Goal: Task Accomplishment & Management: Complete application form

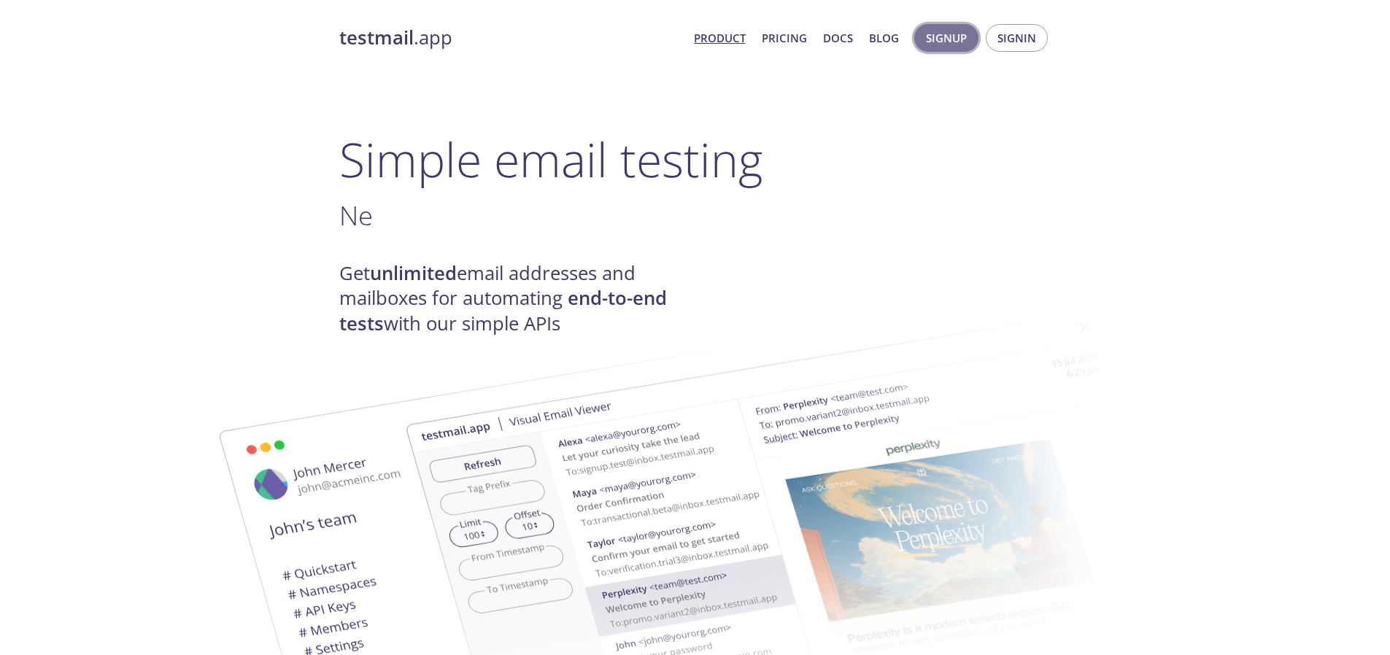
click at [957, 31] on span "Signup" at bounding box center [946, 37] width 41 height 19
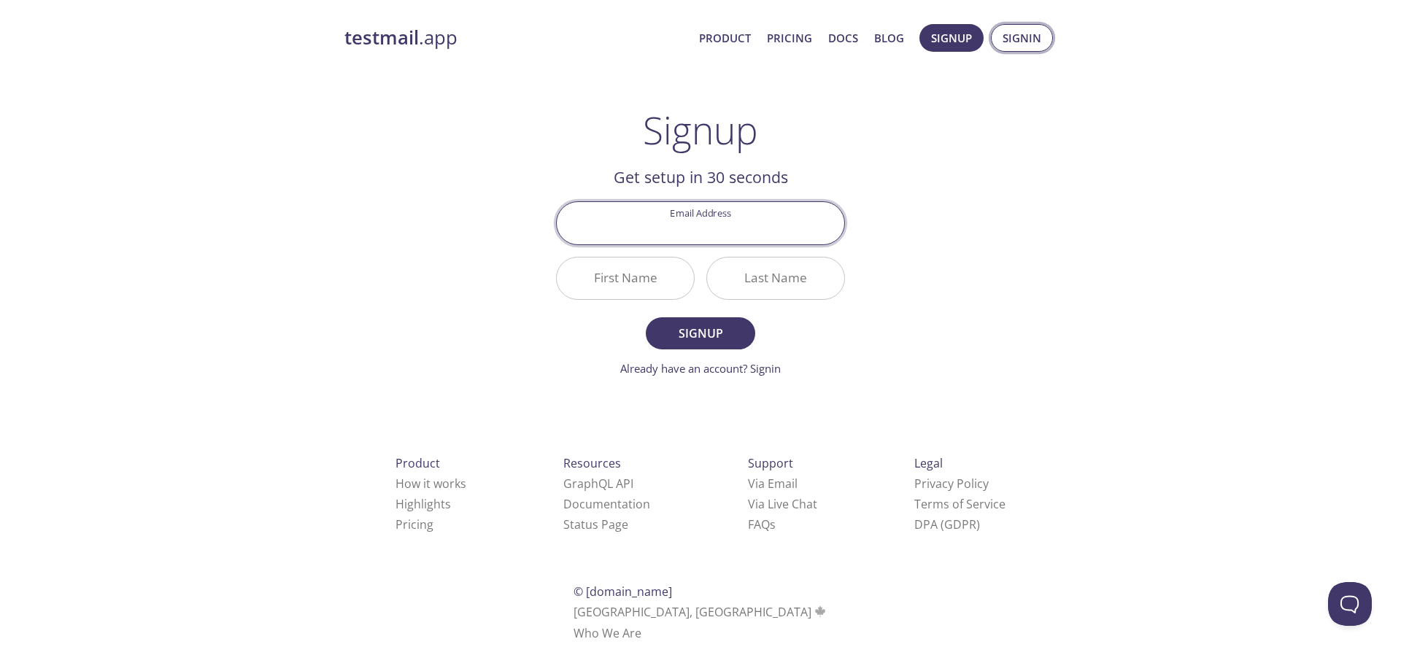
click at [1036, 42] on span "Signin" at bounding box center [1022, 37] width 39 height 19
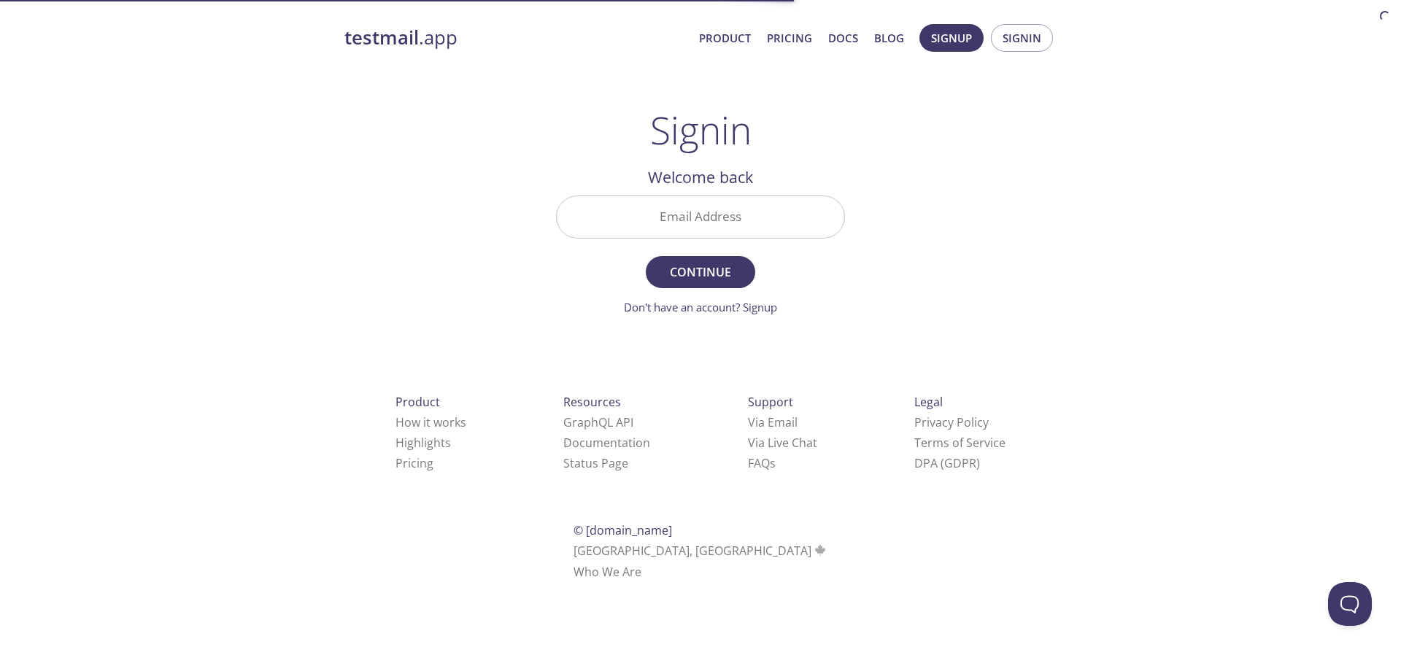
click at [774, 220] on input "Email Address" at bounding box center [701, 217] width 288 height 42
click at [793, 223] on input "Email Address" at bounding box center [701, 217] width 288 height 42
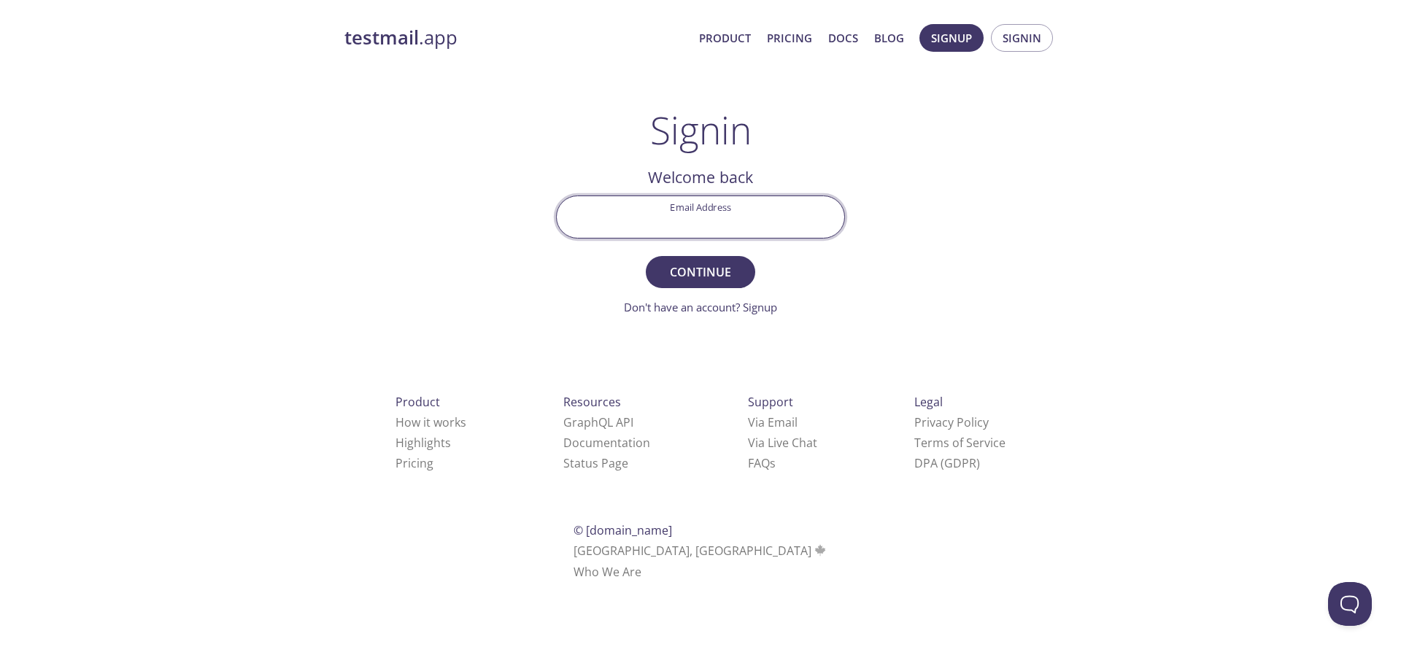
paste input "[EMAIL_ADDRESS][DOMAIN_NAME]"
click at [666, 266] on span "Continue" at bounding box center [700, 272] width 77 height 20
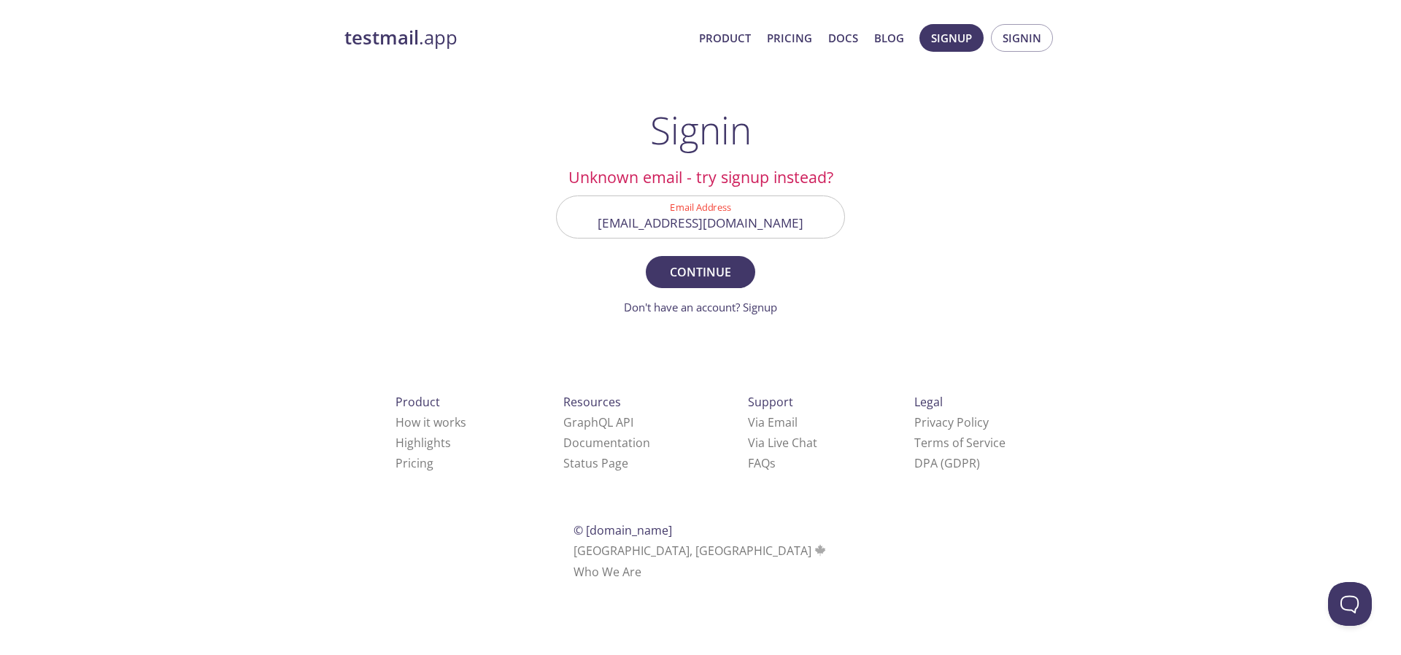
click at [652, 215] on input "[EMAIL_ADDRESS][DOMAIN_NAME]" at bounding box center [701, 217] width 288 height 42
drag, startPoint x: 586, startPoint y: 219, endPoint x: 841, endPoint y: 218, distance: 254.7
click at [841, 218] on input "[EMAIL_ADDRESS][DOMAIN_NAME]" at bounding box center [701, 217] width 288 height 42
click at [736, 282] on span "Continue" at bounding box center [700, 272] width 77 height 20
click at [693, 222] on input "[EMAIL_ADDRESS][DOMAIN_NAME]" at bounding box center [701, 217] width 288 height 42
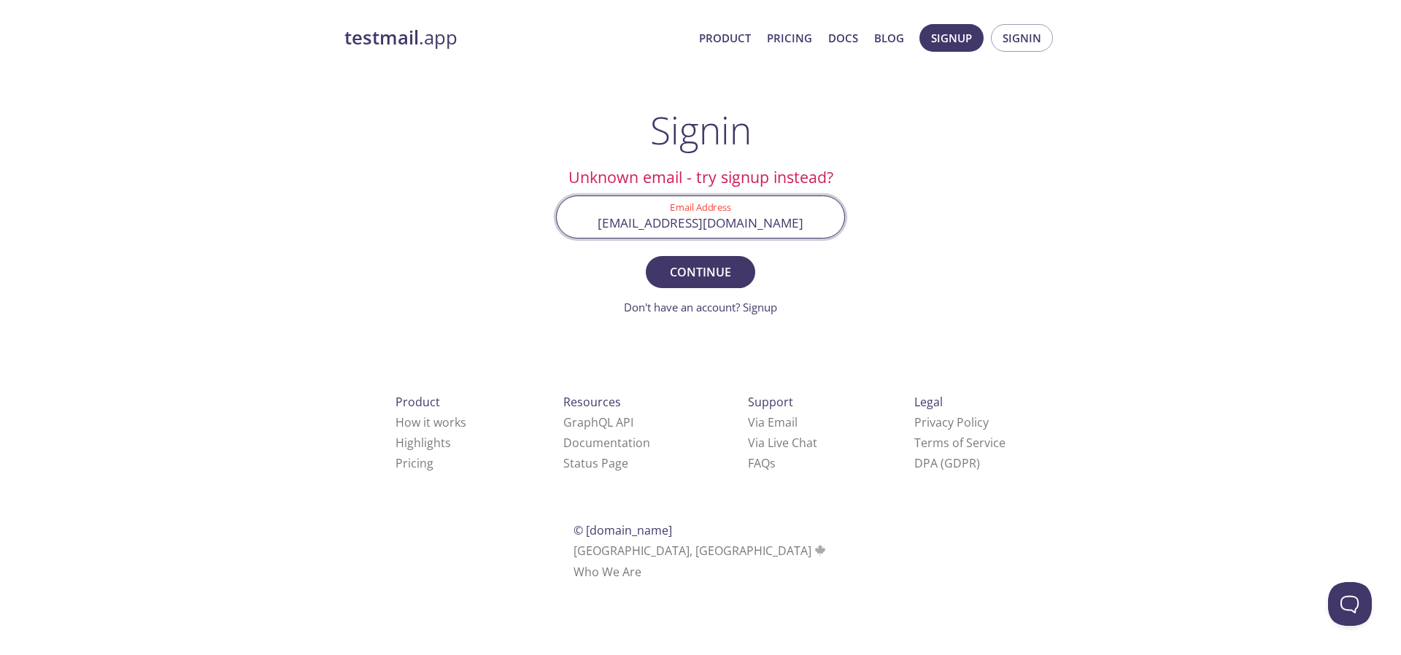
paste input "----1g2wi.t8127feco2@inbox.testmail.app----tillm.ldw"
drag, startPoint x: 585, startPoint y: 224, endPoint x: 477, endPoint y: 224, distance: 107.3
click at [477, 224] on div "testmail .app Product Pricing Docs Blog Signup Signin Signin Unknown email - tr…" at bounding box center [700, 319] width 747 height 609
drag, startPoint x: 658, startPoint y: 222, endPoint x: 679, endPoint y: 227, distance: 22.5
click at [658, 222] on input "1g2wi.ee041e7gsv----1g2wi.t8127feco2@inbox.testmail.app----tillm.ldw@[DOMAIN_NA…" at bounding box center [701, 217] width 288 height 42
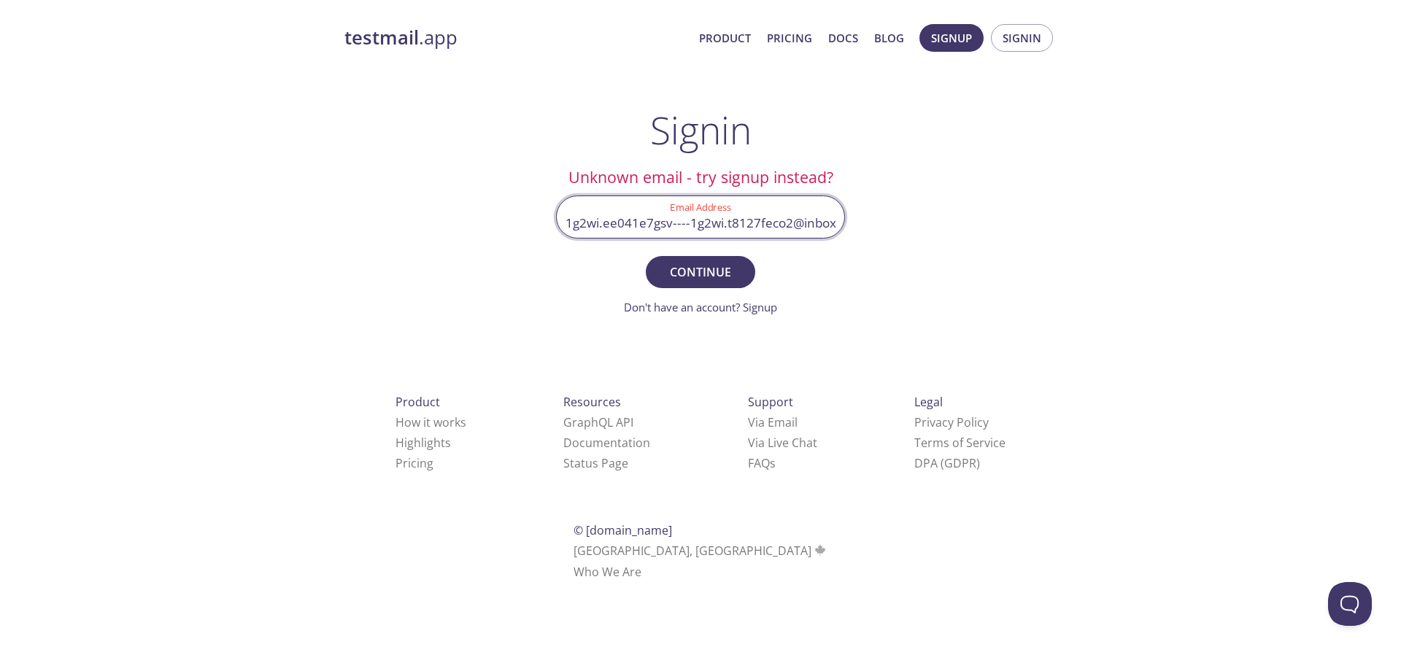
click at [687, 226] on input "1g2wi.ee041e7gsv----1g2wi.t8127feco2@inbox.testmail.app----tillm.ldw@[DOMAIN_NA…" at bounding box center [701, 217] width 288 height 42
drag, startPoint x: 690, startPoint y: 223, endPoint x: 543, endPoint y: 223, distance: 146.7
click at [524, 223] on div "testmail .app Product Pricing Docs Blog Signup Signin Signin Unknown email - tr…" at bounding box center [700, 319] width 747 height 609
drag, startPoint x: 604, startPoint y: 224, endPoint x: 861, endPoint y: 232, distance: 257.0
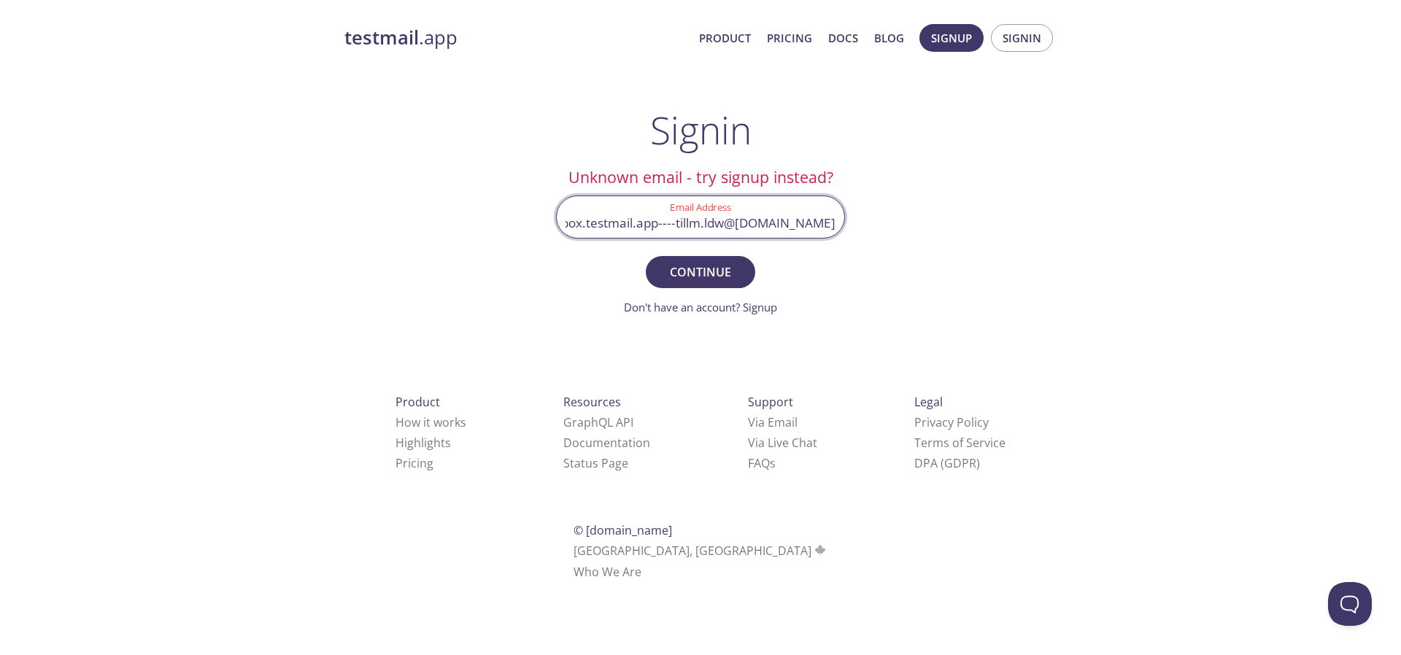
click at [861, 232] on main "Signin Unknown email - try signup instead? Email Address [EMAIL_ADDRESS]@[DOMAI…" at bounding box center [701, 212] width 324 height 208
click at [678, 206] on input "1g2wi.t8127feco2@inbox.testmail.app----tillm.ldw@[DOMAIN_NAME]" at bounding box center [701, 217] width 288 height 42
drag, startPoint x: 653, startPoint y: 225, endPoint x: 950, endPoint y: 245, distance: 297.7
click at [949, 245] on div "testmail .app Product Pricing Docs Blog Signup Signin Signin Unknown email - tr…" at bounding box center [700, 319] width 747 height 609
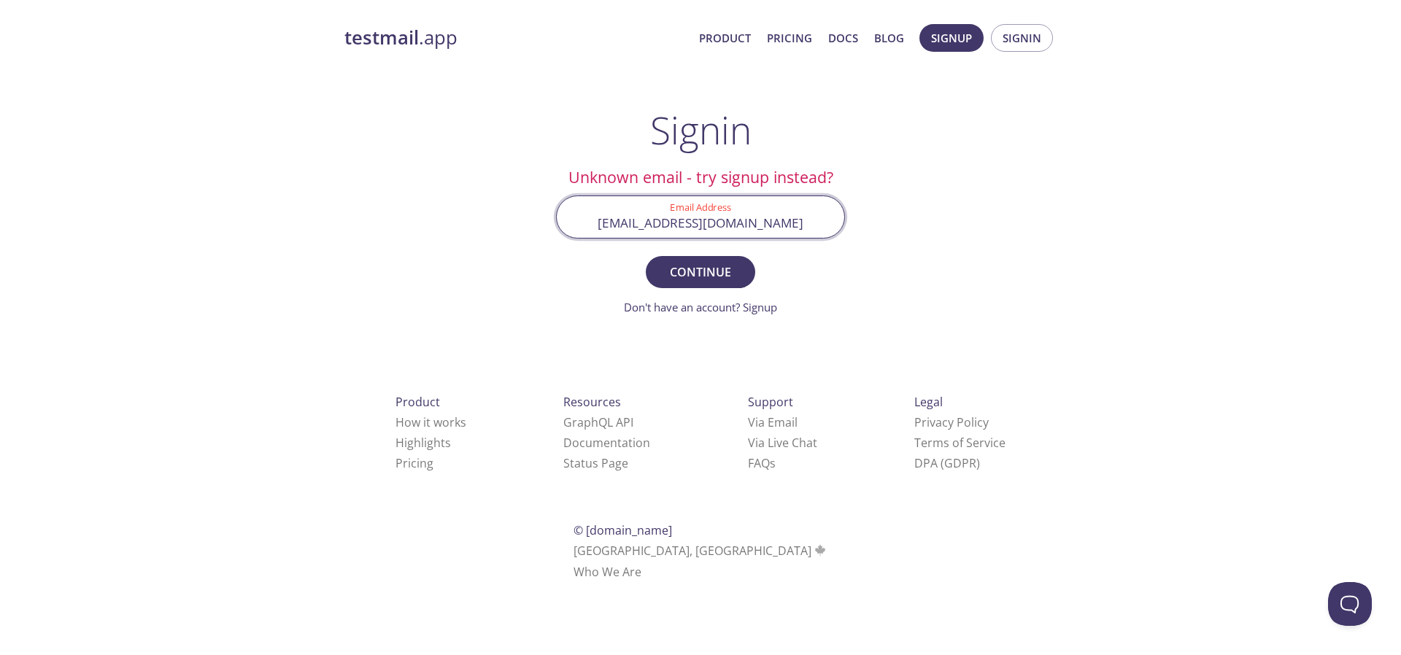
click at [937, 286] on div "testmail .app Product Pricing Docs Blog Signup Signin Signin Unknown email - tr…" at bounding box center [700, 319] width 747 height 609
click at [730, 264] on span "Continue" at bounding box center [700, 272] width 77 height 20
click at [739, 266] on span "Continue" at bounding box center [700, 272] width 77 height 20
drag, startPoint x: 703, startPoint y: 229, endPoint x: 696, endPoint y: 230, distance: 7.3
click at [703, 229] on input "[EMAIL_ADDRESS][DOMAIN_NAME]" at bounding box center [701, 217] width 288 height 42
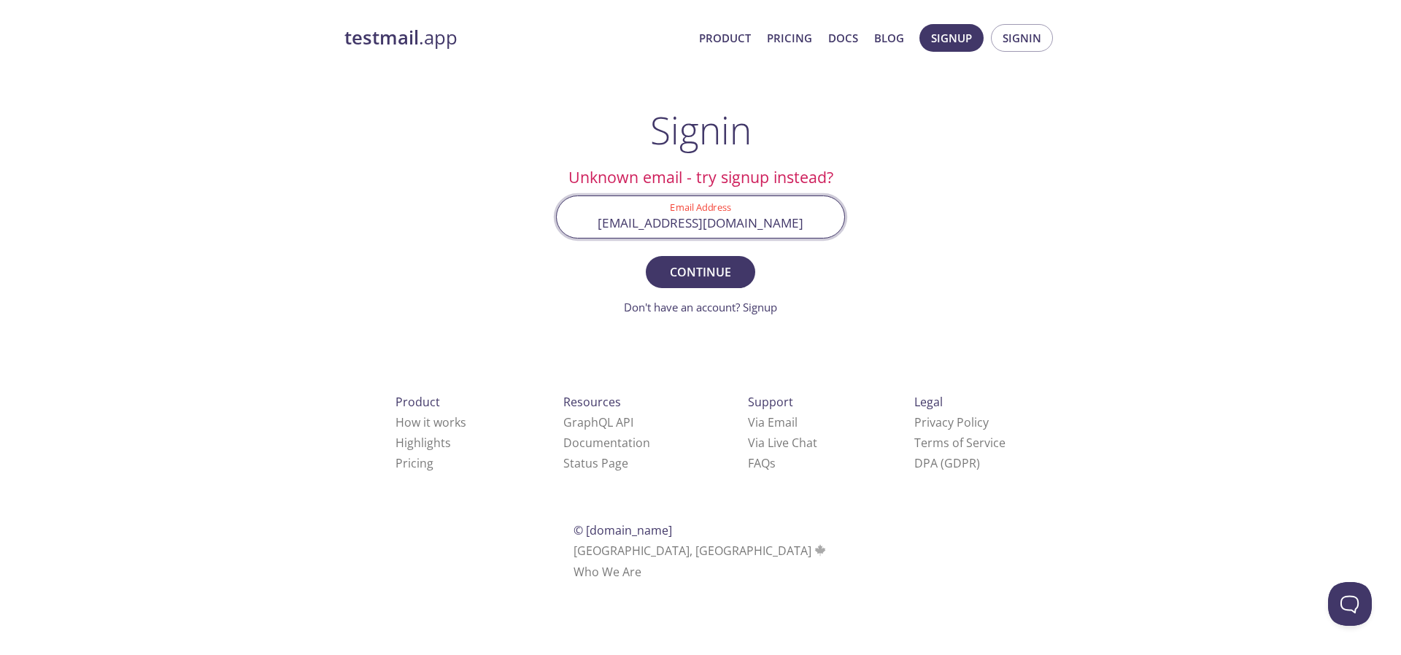
drag, startPoint x: 696, startPoint y: 222, endPoint x: 839, endPoint y: 220, distance: 143.1
click at [839, 220] on input "[EMAIL_ADDRESS][DOMAIN_NAME]" at bounding box center [701, 217] width 288 height 42
click at [714, 263] on span "Continue" at bounding box center [700, 272] width 77 height 20
drag, startPoint x: 626, startPoint y: 222, endPoint x: 536, endPoint y: 223, distance: 89.8
click at [536, 223] on div "testmail .app Product Pricing Docs Blog Signup Signin Signin Unknown email - tr…" at bounding box center [700, 319] width 747 height 609
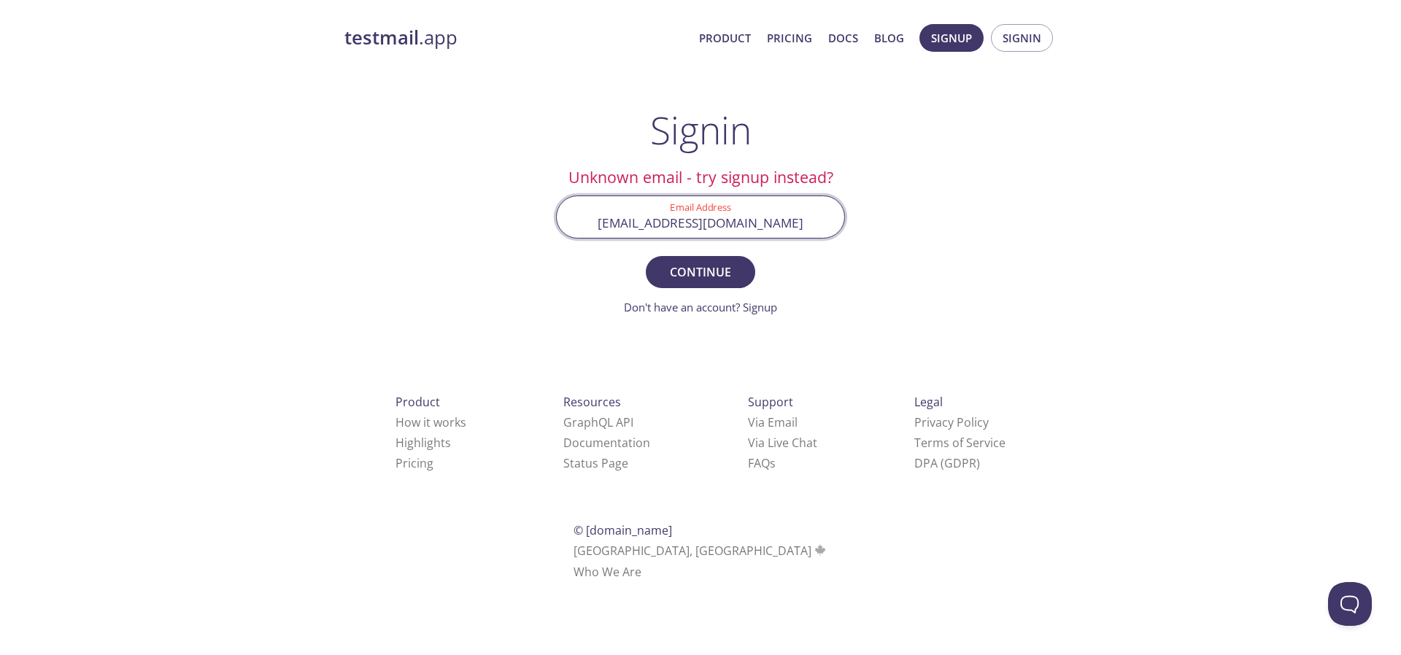
click at [698, 269] on span "Continue" at bounding box center [700, 272] width 77 height 20
click at [601, 219] on input "[EMAIL_ADDRESS][DOMAIN_NAME]" at bounding box center [701, 217] width 288 height 42
paste input "1g2wi."
drag, startPoint x: 693, startPoint y: 221, endPoint x: 905, endPoint y: 230, distance: 212.6
click at [904, 229] on div "testmail .app Product Pricing Docs Blog Signup Signin Signin Unknown email - tr…" at bounding box center [700, 319] width 747 height 609
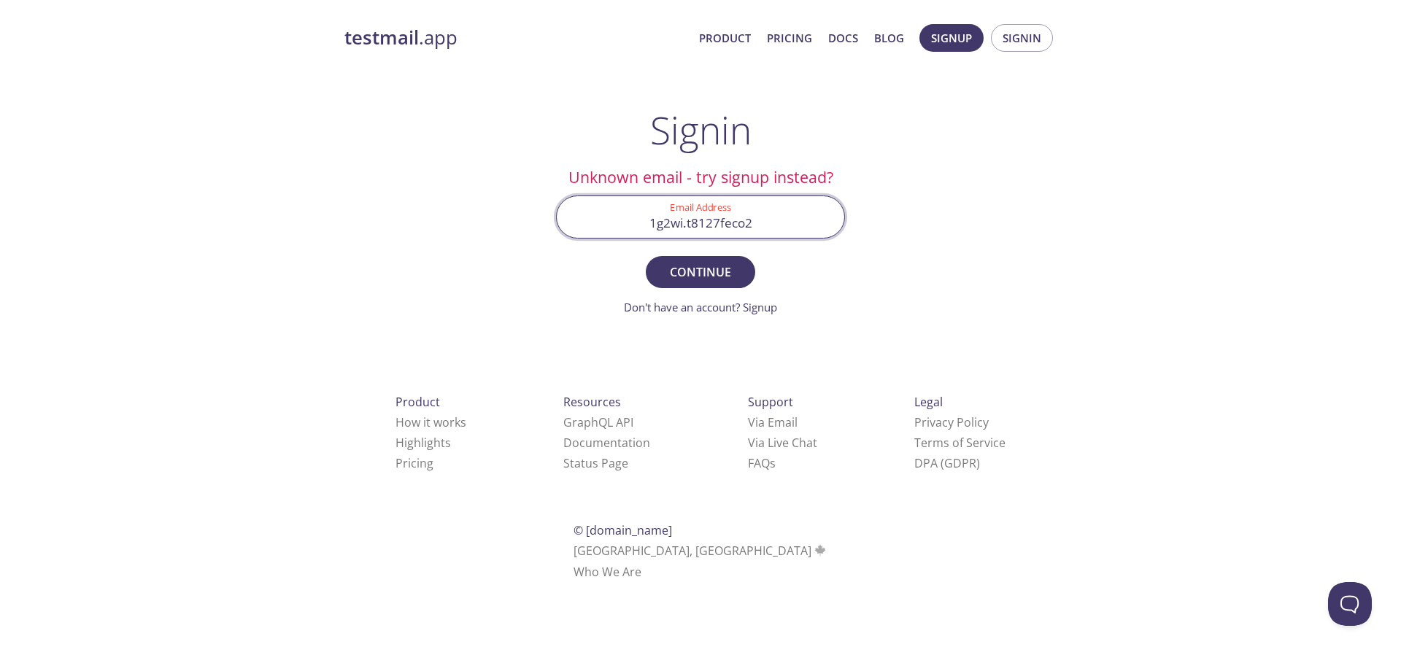
click at [967, 307] on div "testmail .app Product Pricing Docs Blog Signup Signin Signin Unknown email - tr…" at bounding box center [700, 319] width 747 height 609
click at [720, 265] on span "Continue" at bounding box center [700, 272] width 77 height 20
click at [762, 271] on form "Invalid Email Address 1g2wi.t8127feco2 Continue Don't have an account? Signup" at bounding box center [700, 256] width 289 height 120
drag, startPoint x: 743, startPoint y: 271, endPoint x: 731, endPoint y: 274, distance: 11.9
click at [741, 271] on button "Continue" at bounding box center [700, 272] width 109 height 32
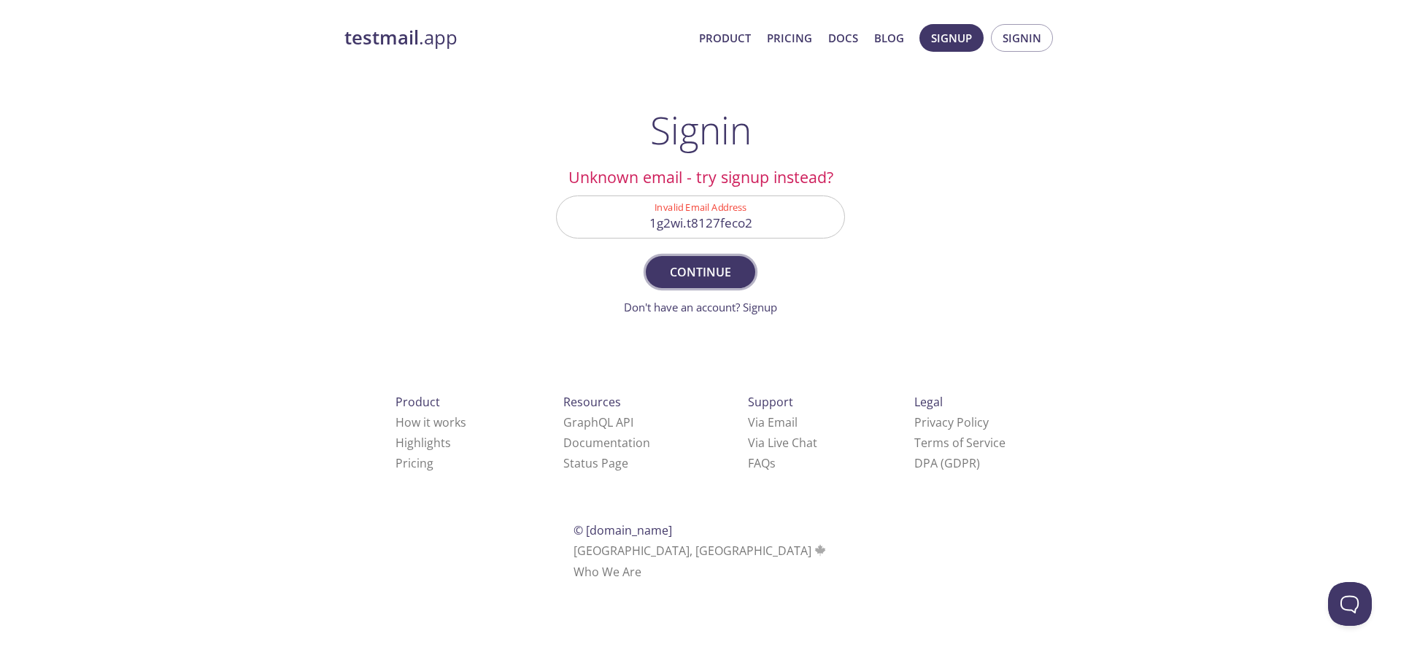
click at [731, 274] on span "Continue" at bounding box center [700, 272] width 77 height 20
click at [766, 223] on input "1g2wi.t8127feco2" at bounding box center [701, 217] width 288 height 42
paste input "@[DOMAIN_NAME]"
drag, startPoint x: 691, startPoint y: 228, endPoint x: 550, endPoint y: 228, distance: 140.9
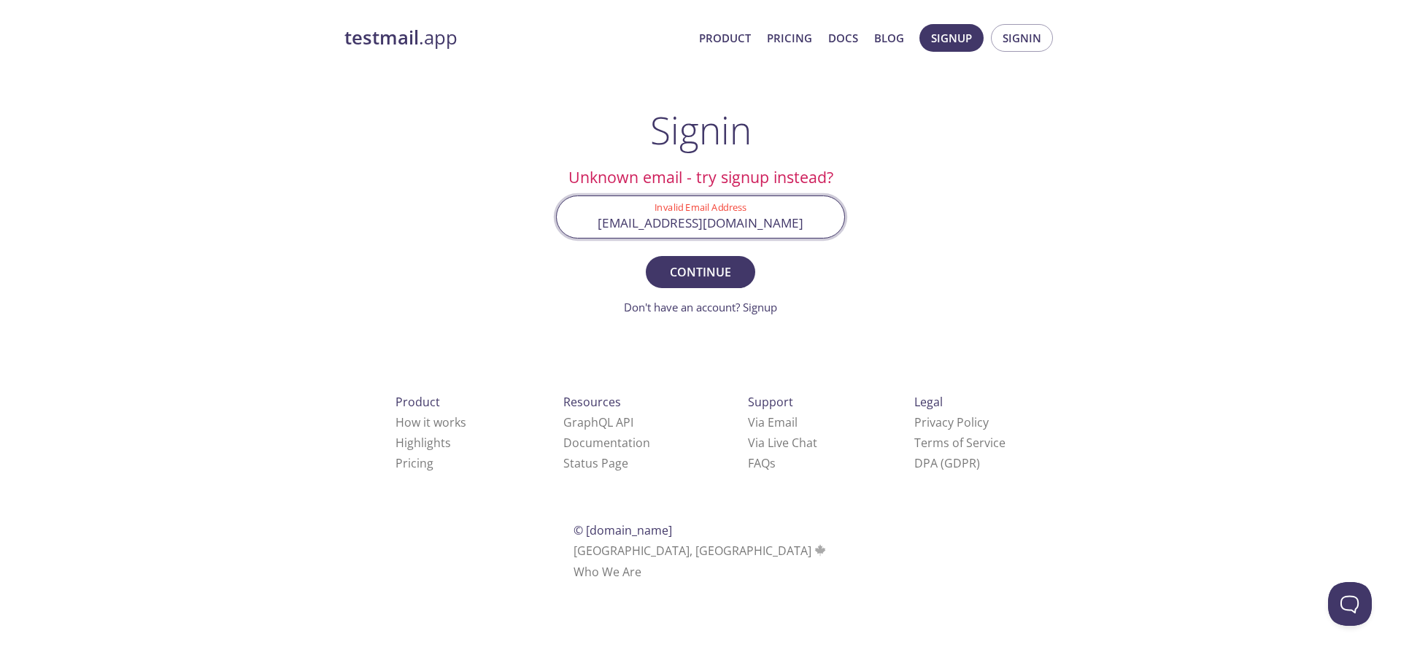
click at [550, 228] on div "Invalid Email Address [EMAIL_ADDRESS][DOMAIN_NAME]" at bounding box center [700, 217] width 301 height 55
type input "[EMAIL_ADDRESS][DOMAIN_NAME]"
click at [1107, 104] on div "testmail .app Product Pricing Docs Blog Signup Signin Signin Unknown email - tr…" at bounding box center [700, 319] width 1401 height 609
click at [1036, 50] on button "Signin" at bounding box center [1022, 38] width 62 height 28
click at [1039, 33] on span "Signin" at bounding box center [1022, 37] width 39 height 19
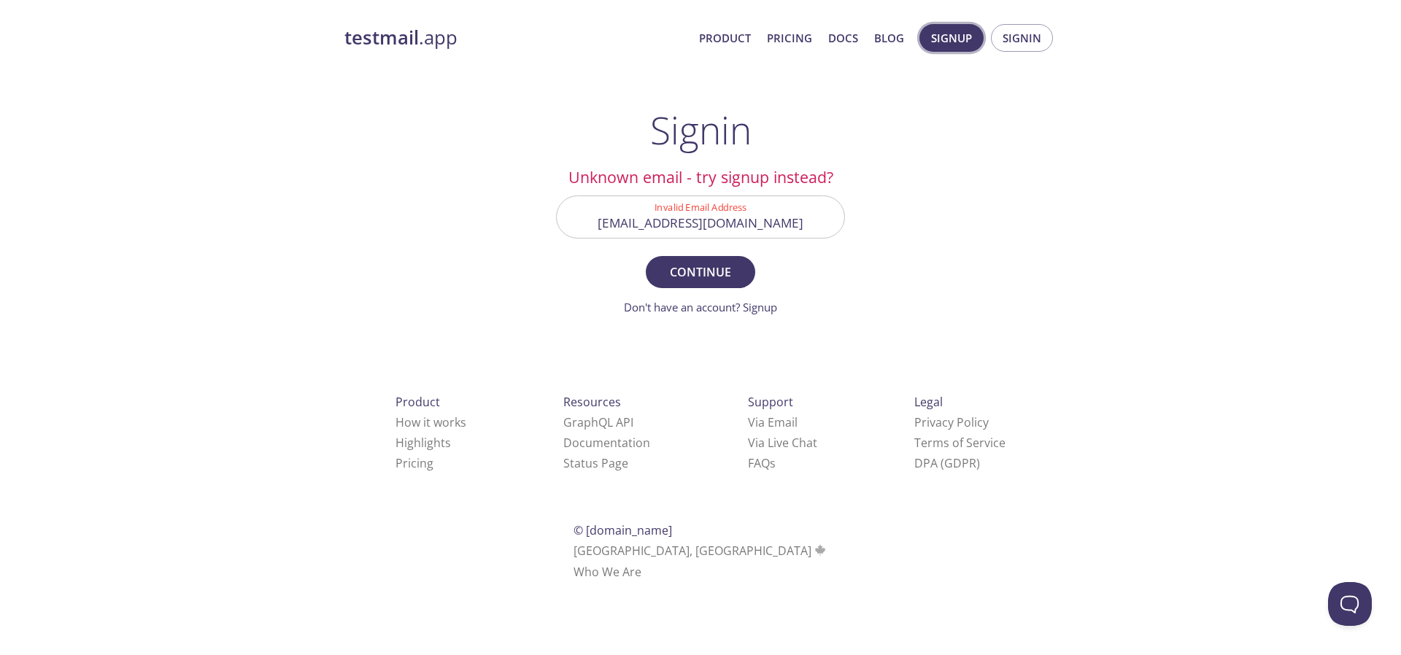
click at [951, 38] on span "Signup" at bounding box center [951, 37] width 41 height 19
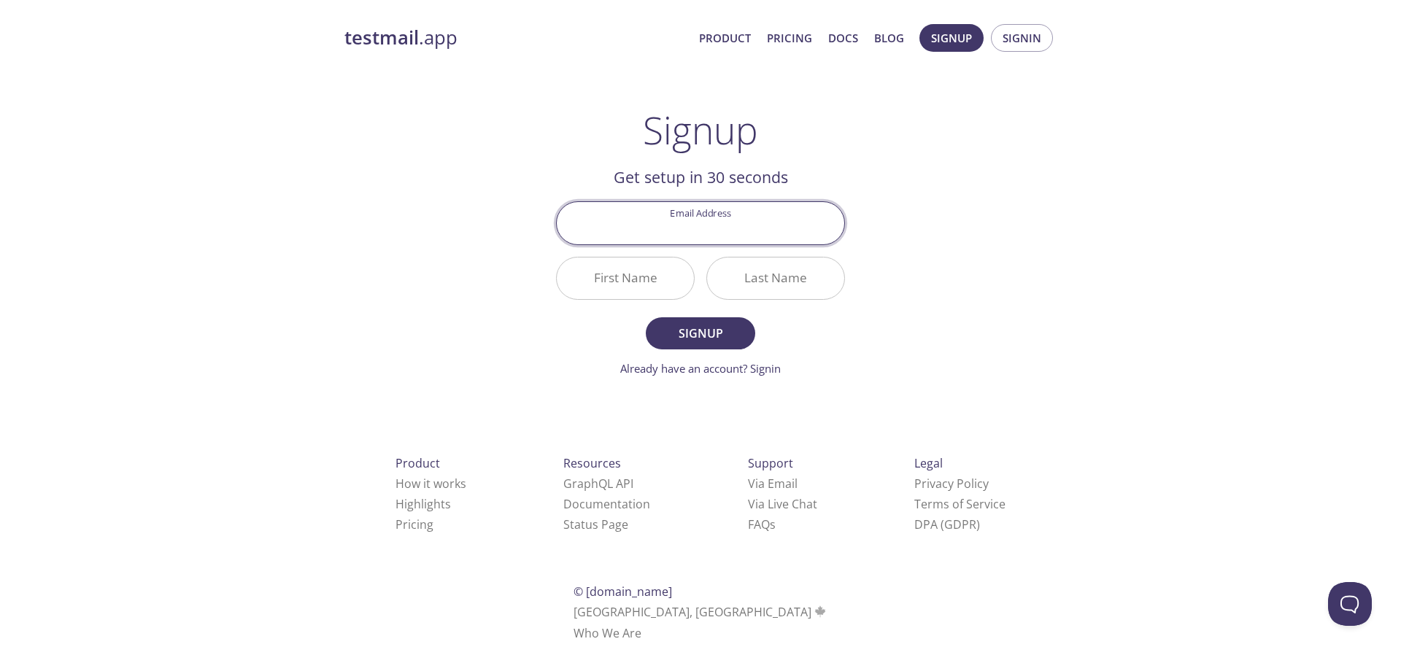
click at [750, 239] on input "Email Address" at bounding box center [701, 223] width 288 height 42
drag, startPoint x: 774, startPoint y: 234, endPoint x: 686, endPoint y: 236, distance: 88.4
click at [687, 236] on input "[EMAIL_ADDRESS][DOMAIN_NAME]" at bounding box center [701, 223] width 288 height 42
type input "bbnytmyq"
click at [611, 288] on input "First Name" at bounding box center [625, 279] width 137 height 42
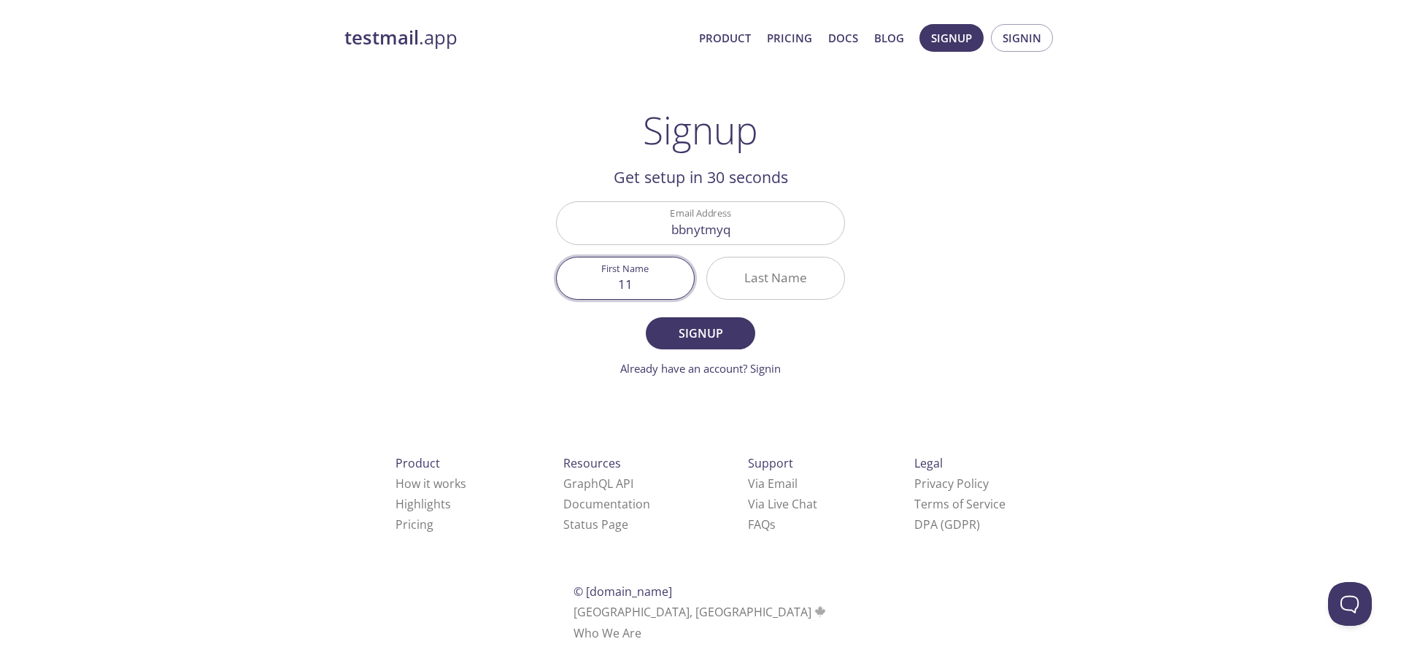
type input "11"
click at [821, 295] on input "Last Name" at bounding box center [775, 279] width 137 height 42
type input "11"
click at [735, 334] on span "Signup" at bounding box center [700, 333] width 77 height 20
click at [1033, 42] on span "Signin" at bounding box center [1022, 37] width 39 height 19
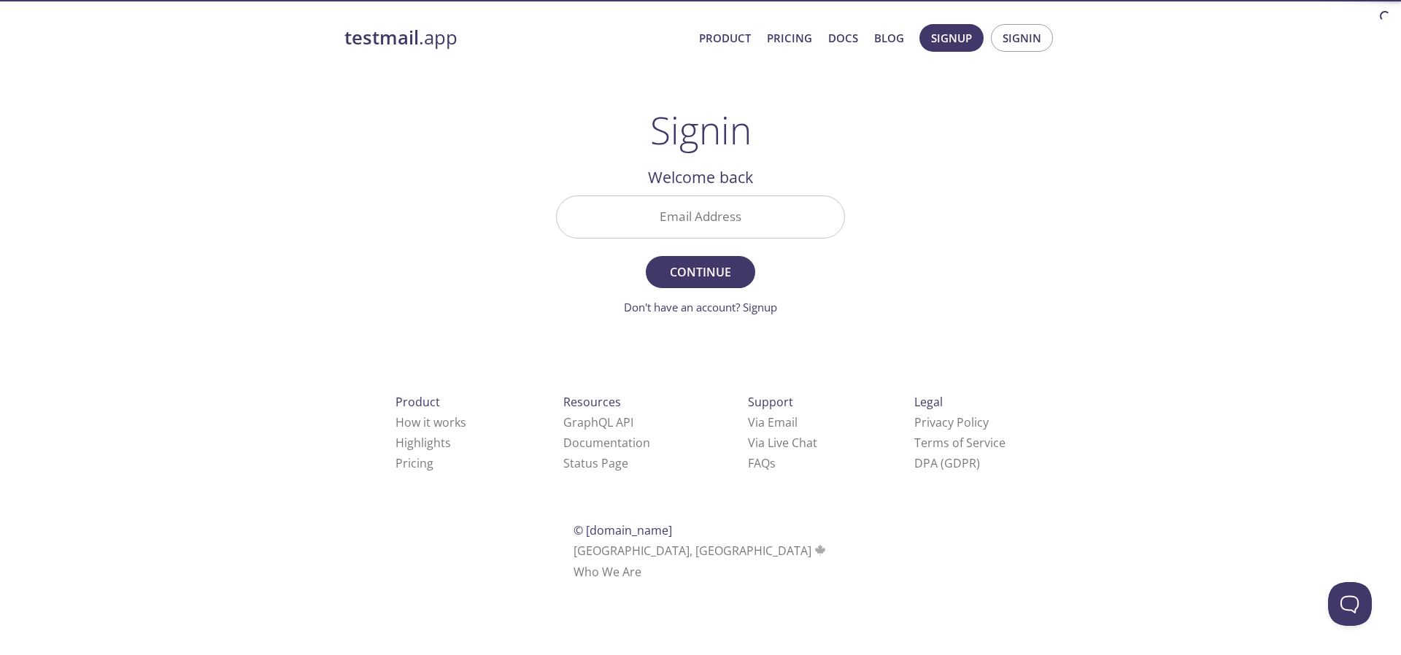
click at [733, 212] on input "Email Address" at bounding box center [701, 217] width 288 height 42
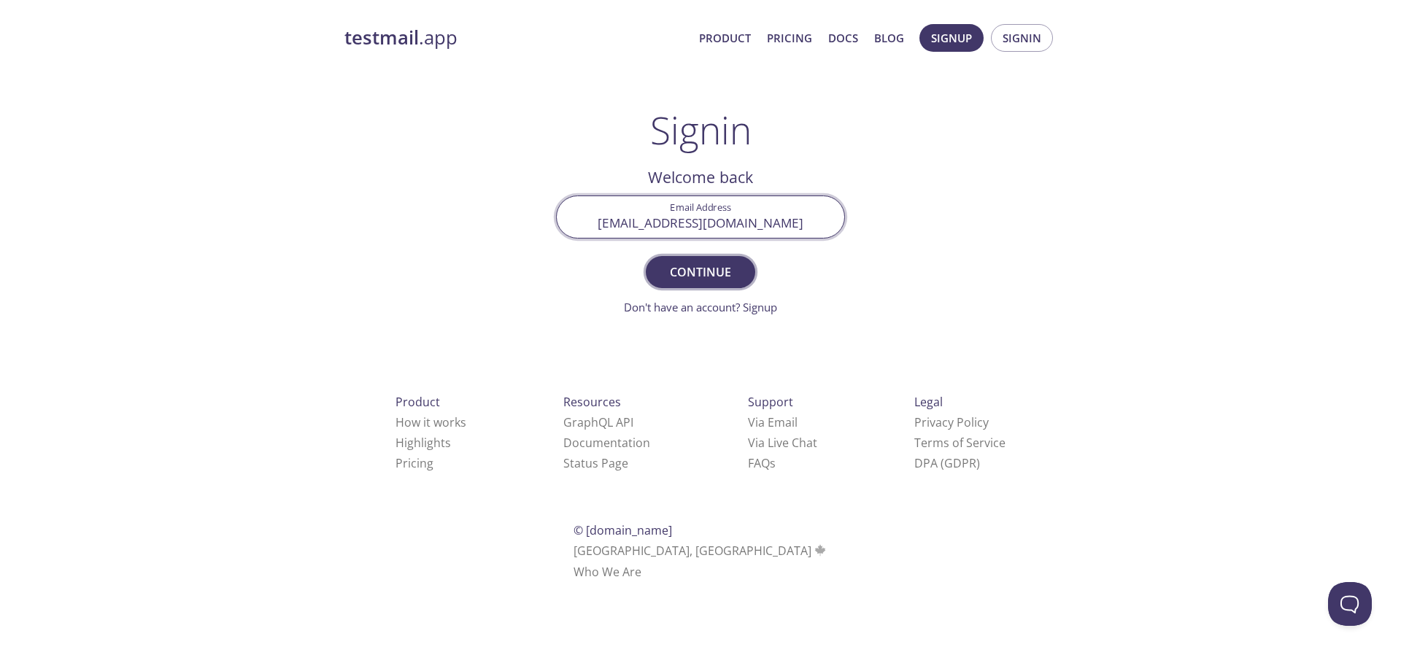
click at [716, 268] on span "Continue" at bounding box center [700, 272] width 77 height 20
drag, startPoint x: 802, startPoint y: 222, endPoint x: 690, endPoint y: 226, distance: 112.5
click at [690, 226] on input "[EMAIL_ADDRESS][DOMAIN_NAME]" at bounding box center [701, 217] width 288 height 42
type input "bbnytmyq"
drag, startPoint x: 936, startPoint y: 344, endPoint x: 873, endPoint y: 338, distance: 63.0
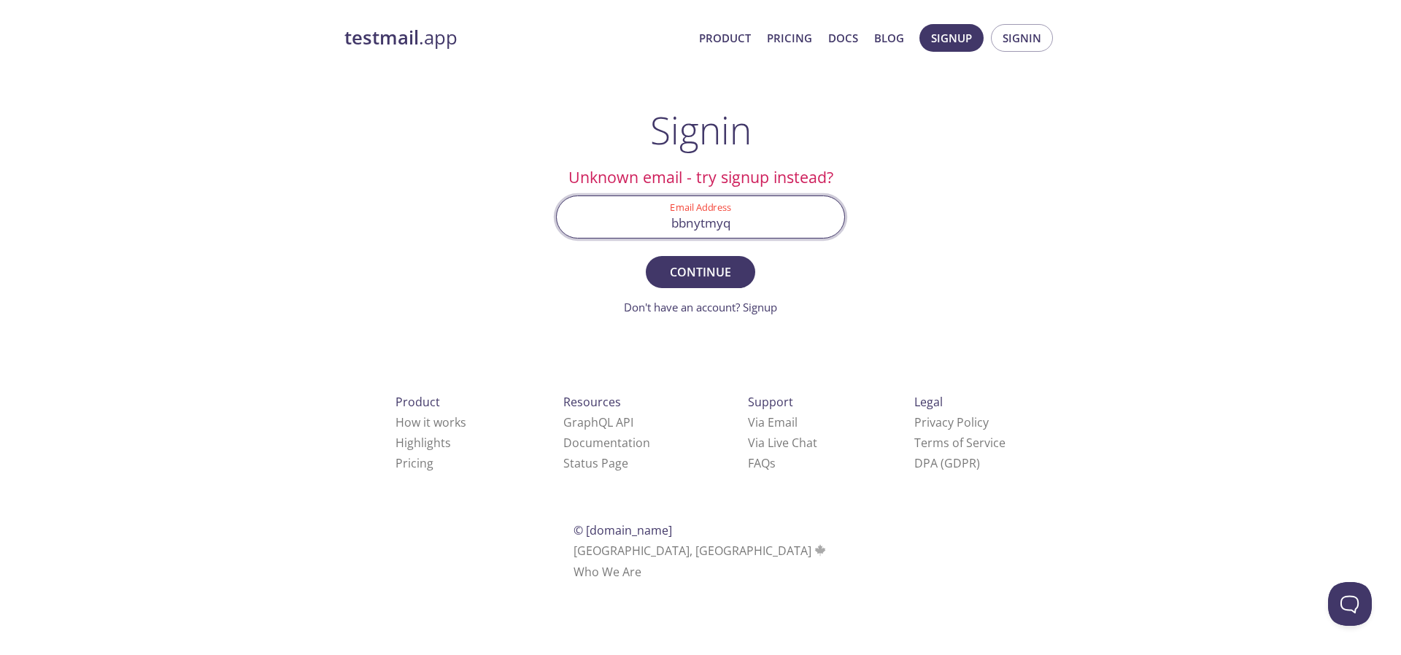
click at [936, 344] on div "testmail .app Product Pricing Docs Blog Signup Signin Signin Unknown email - tr…" at bounding box center [700, 319] width 747 height 609
click at [727, 279] on span "Continue" at bounding box center [700, 272] width 77 height 20
click at [970, 42] on span "Signup" at bounding box center [951, 37] width 41 height 19
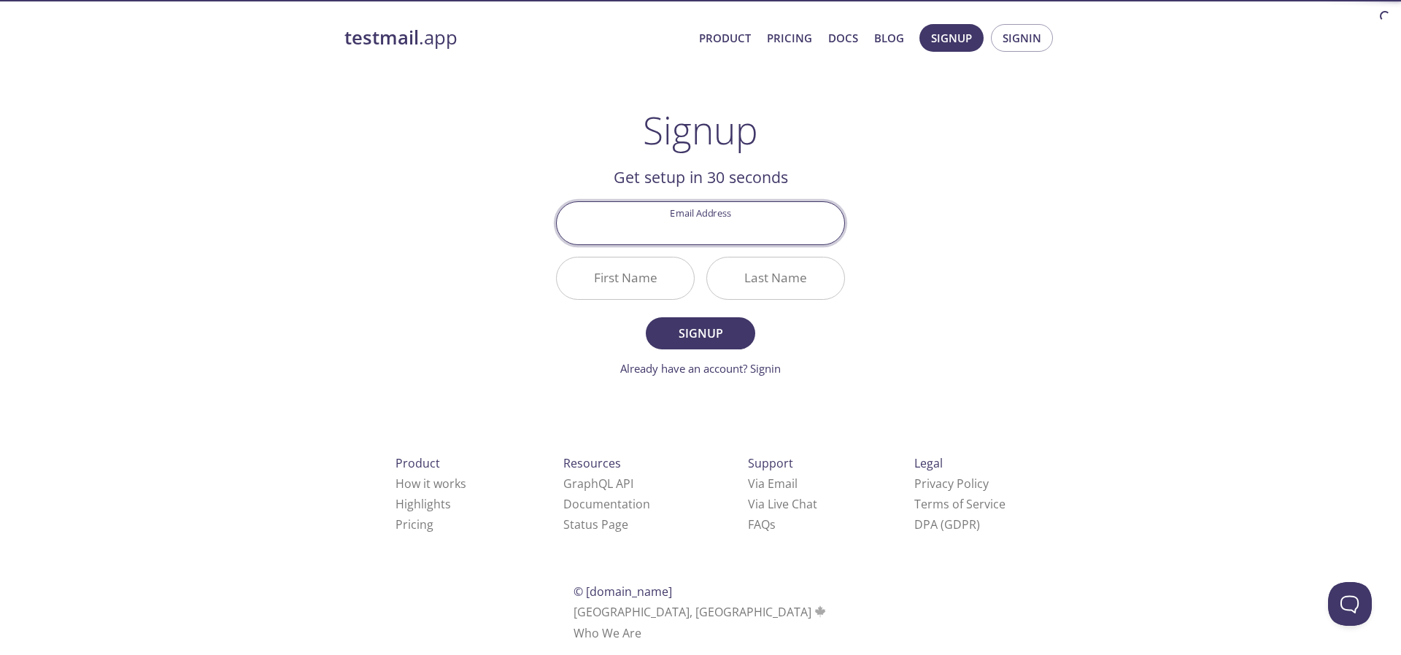
click at [695, 239] on input "Email Address" at bounding box center [701, 223] width 288 height 42
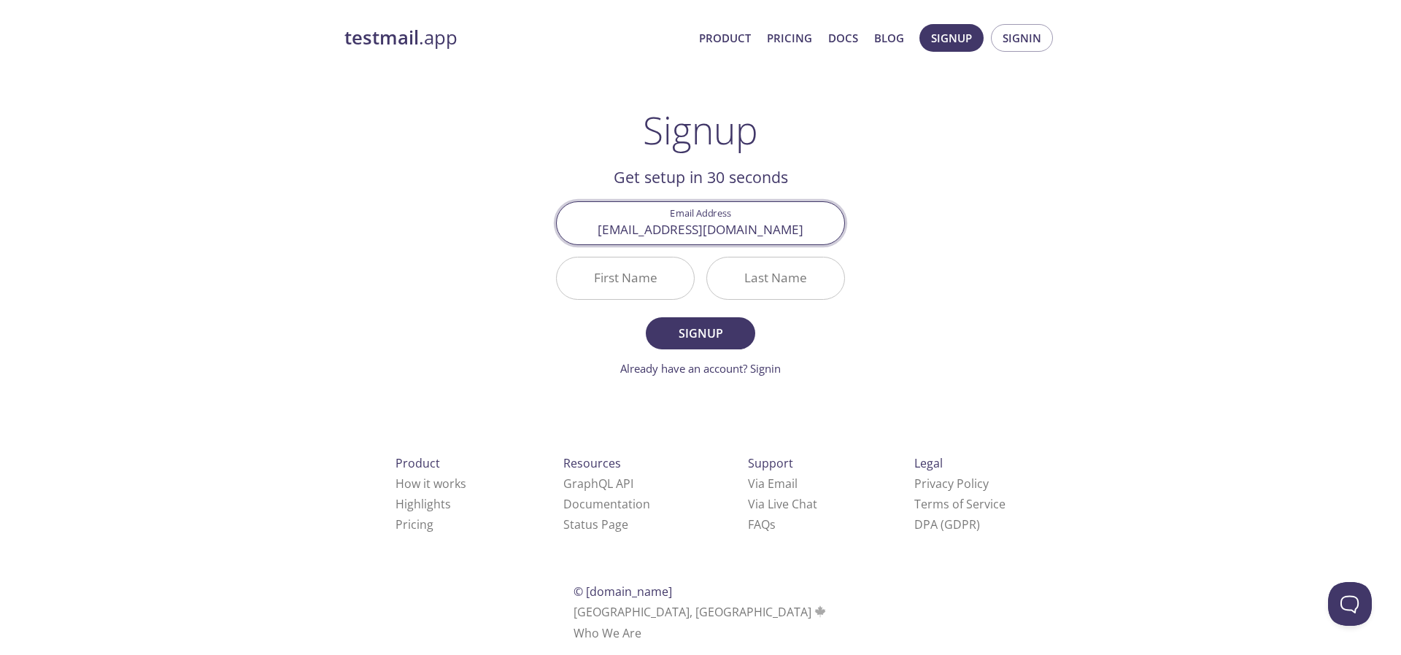
drag, startPoint x: 735, startPoint y: 228, endPoint x: 689, endPoint y: 231, distance: 46.1
click at [689, 231] on input "[EMAIL_ADDRESS][DOMAIN_NAME]" at bounding box center [701, 223] width 288 height 42
type input "bbnytmyq"
click at [609, 289] on input "First Name" at bounding box center [625, 279] width 137 height 42
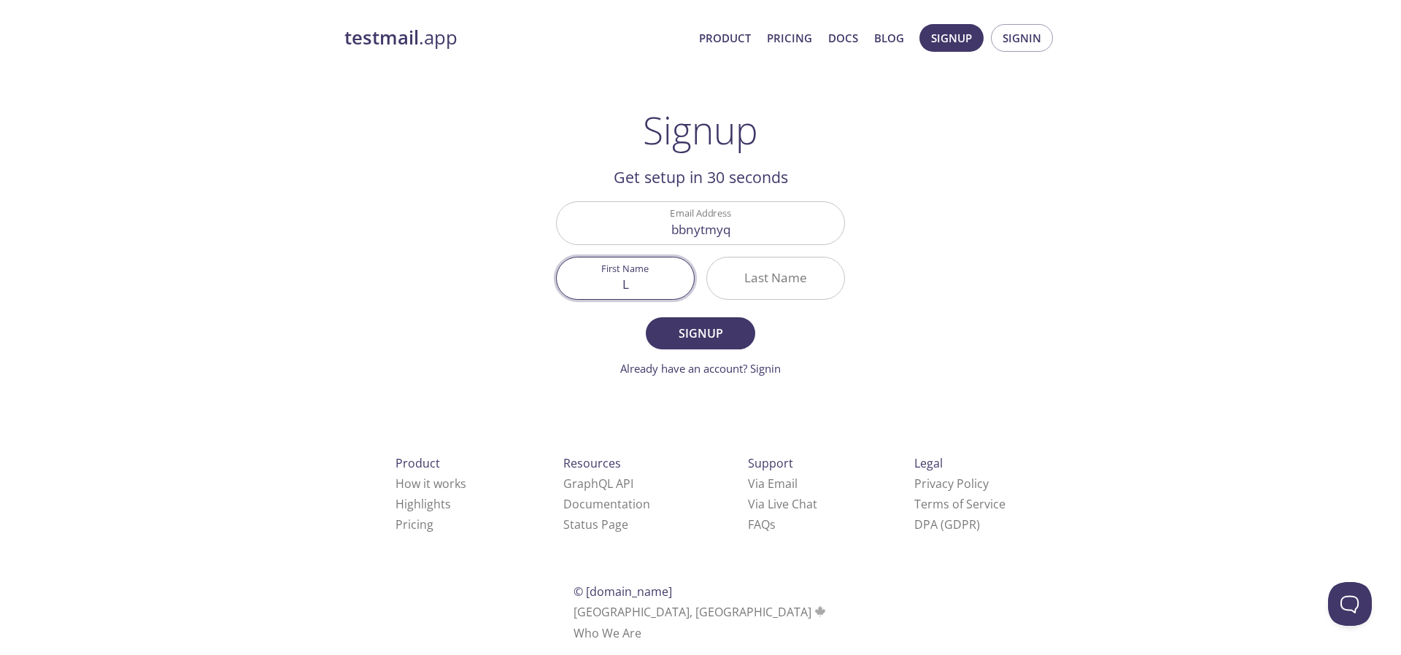
type input "Li"
type input "L"
click at [781, 280] on input "Last Name" at bounding box center [775, 279] width 137 height 42
type input "as"
click at [728, 328] on span "Signup" at bounding box center [700, 333] width 77 height 20
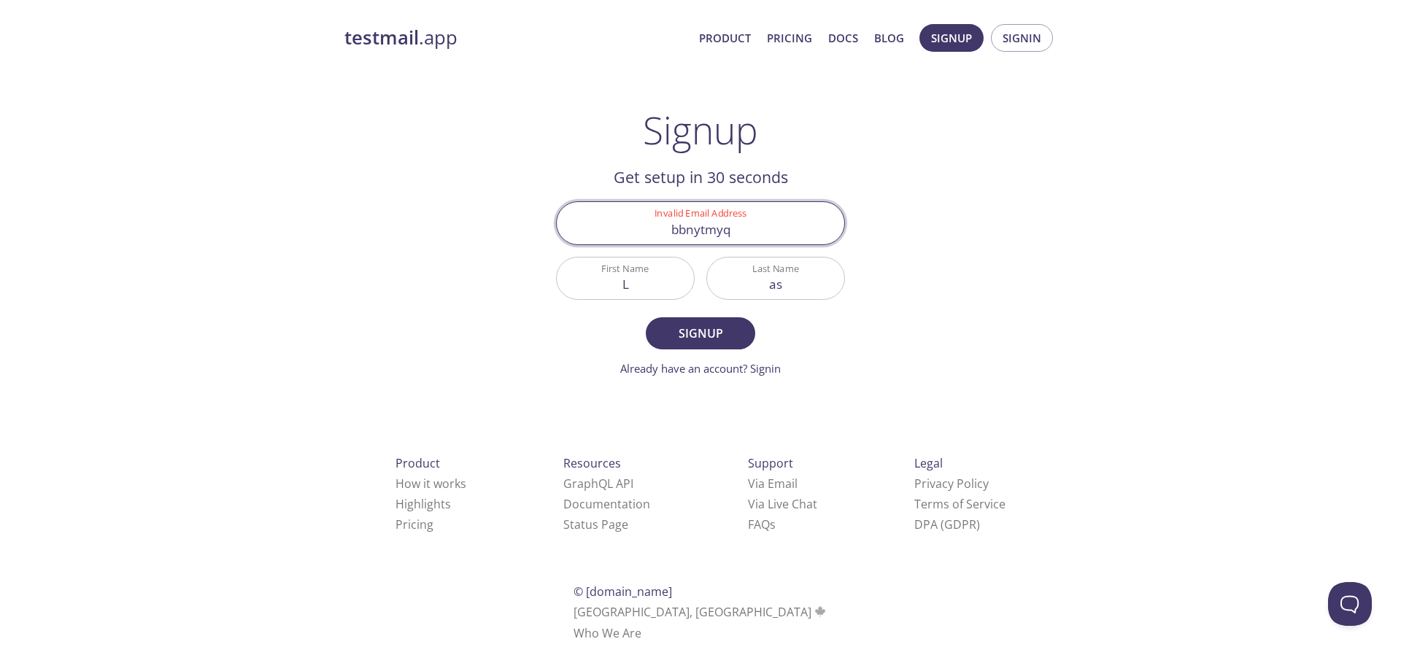
click at [752, 229] on input "bbnytmyq" at bounding box center [701, 223] width 288 height 42
drag, startPoint x: 782, startPoint y: 228, endPoint x: 721, endPoint y: 254, distance: 66.7
click at [721, 254] on div "Invalid Email Address bbnytmyq First Name L Last Name as" at bounding box center [700, 251] width 301 height 110
click at [794, 237] on input "bbnytmyq" at bounding box center [701, 223] width 288 height 42
drag, startPoint x: 802, startPoint y: 230, endPoint x: 640, endPoint y: 229, distance: 162.0
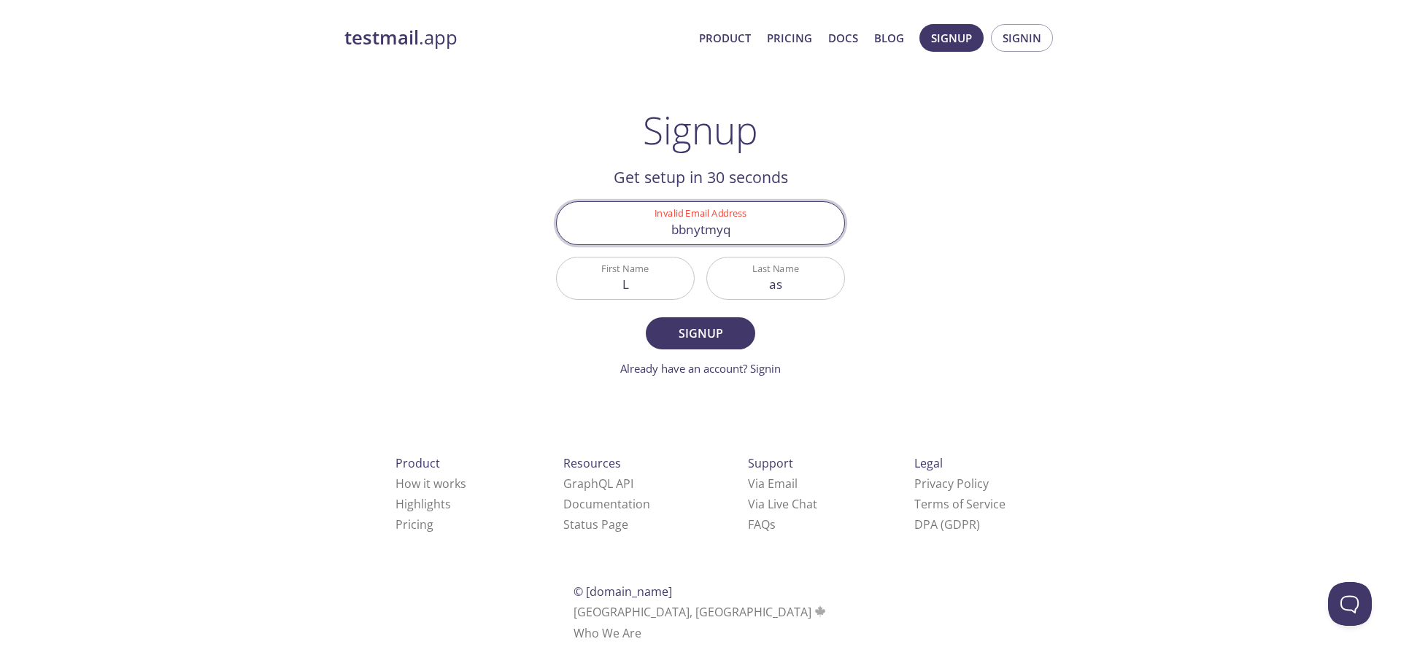
click at [640, 229] on input "bbnytmyq" at bounding box center [701, 223] width 288 height 42
paste input "[PERSON_NAME][EMAIL_ADDRESS][DOMAIN_NAME]"
click at [768, 224] on input "bbnytmyq" at bounding box center [701, 223] width 288 height 42
paste input "[PERSON_NAME][EMAIL_ADDRESS][DOMAIN_NAME]"
drag, startPoint x: 804, startPoint y: 226, endPoint x: 720, endPoint y: 229, distance: 84.0
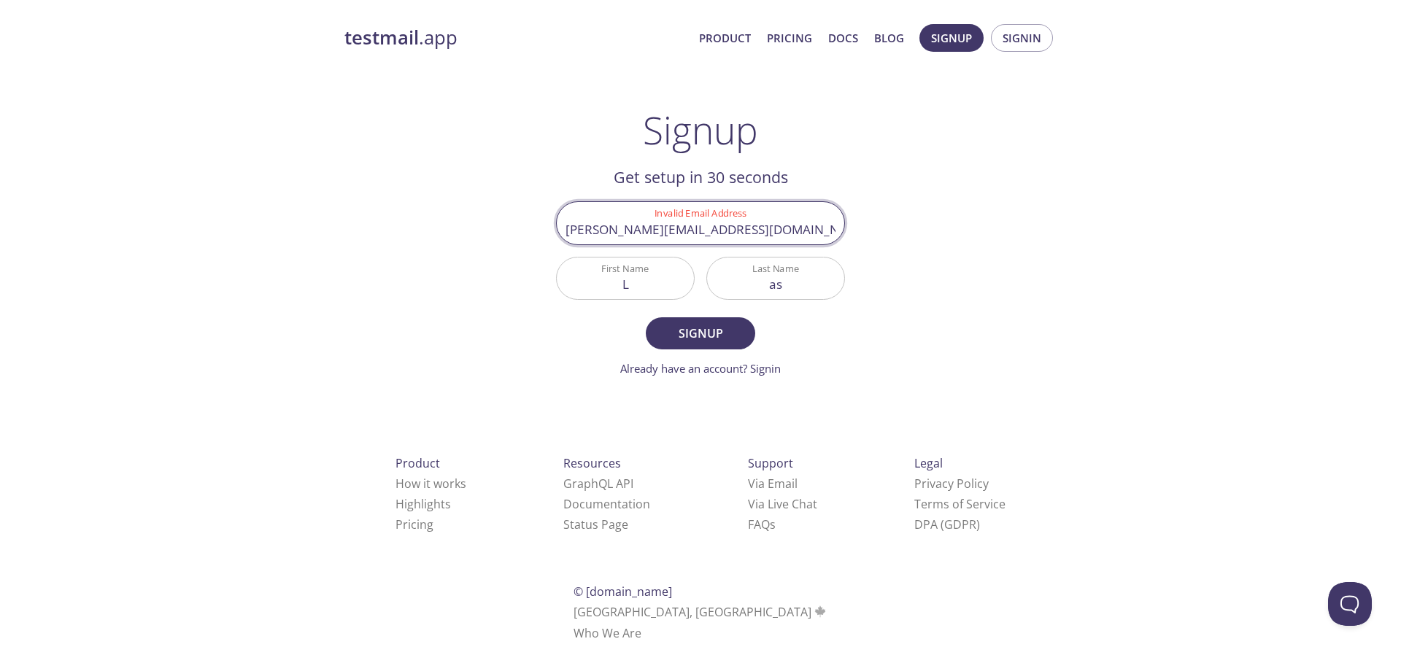
click at [720, 229] on input "[PERSON_NAME][EMAIL_ADDRESS][DOMAIN_NAME]" at bounding box center [701, 223] width 288 height 42
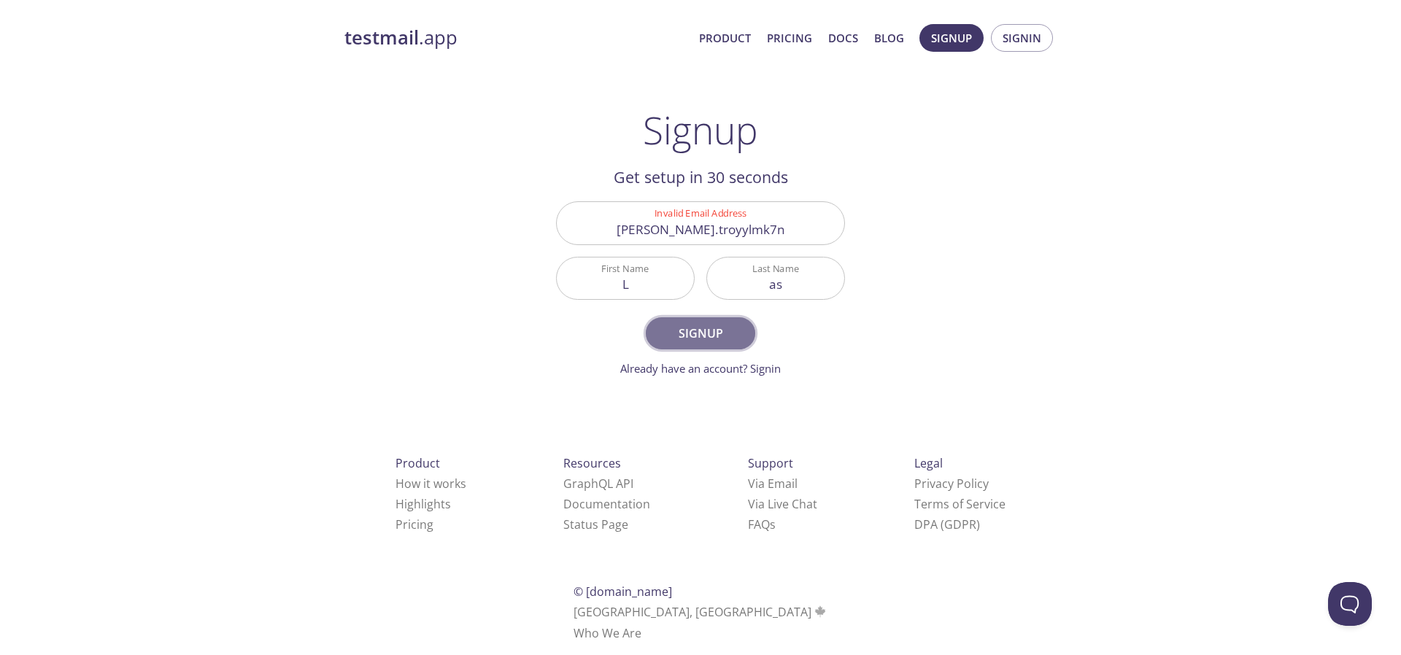
click at [722, 337] on span "Signup" at bounding box center [700, 333] width 77 height 20
click at [782, 232] on input "[PERSON_NAME].troyylmk7n" at bounding box center [701, 223] width 288 height 42
click at [771, 220] on input "[PERSON_NAME].troyylmk7n" at bounding box center [701, 223] width 288 height 42
drag, startPoint x: 787, startPoint y: 226, endPoint x: 666, endPoint y: 232, distance: 121.3
click at [547, 232] on main "Signup Get setup in 30 seconds Invalid Email Address [PERSON_NAME].troyylmk7n F…" at bounding box center [701, 242] width 324 height 269
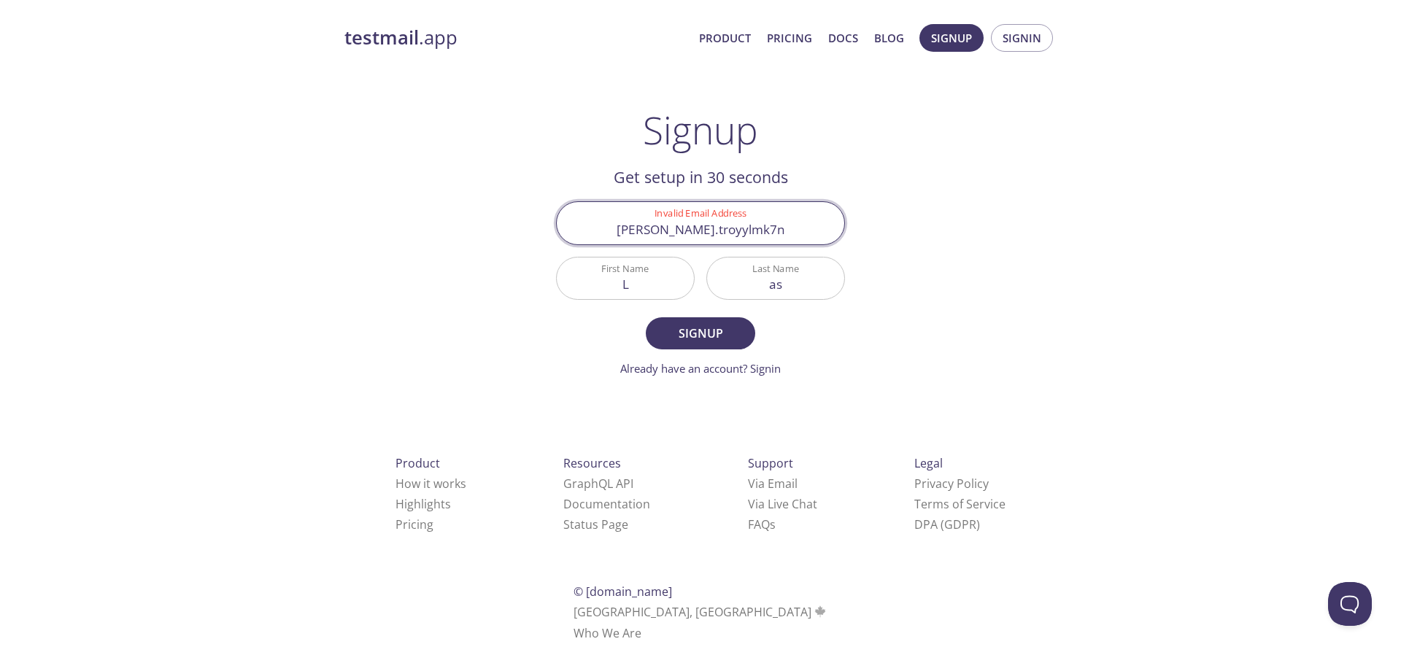
paste input "[EMAIL_ADDRESS][DOMAIN_NAME]"
click at [711, 328] on span "Signup" at bounding box center [700, 333] width 77 height 20
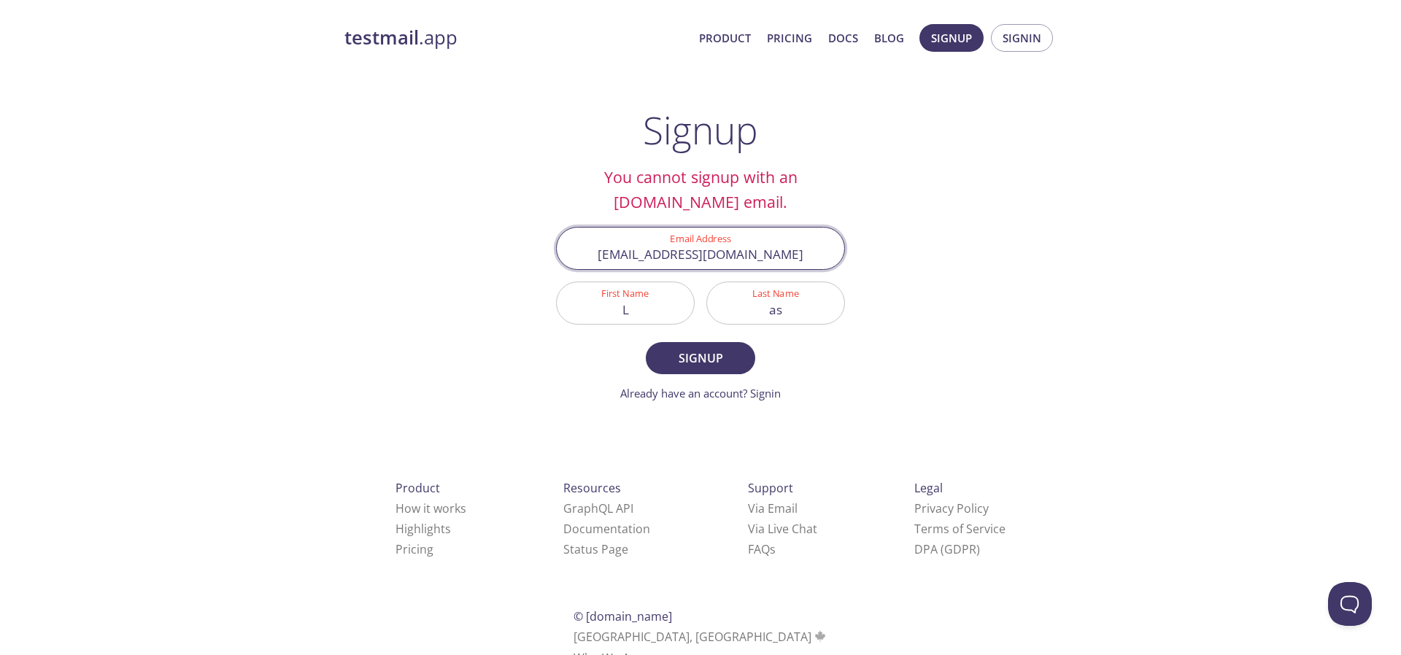
click at [675, 247] on input "[EMAIL_ADDRESS][DOMAIN_NAME]" at bounding box center [701, 249] width 288 height 42
click at [687, 254] on input "[EMAIL_ADDRESS][DOMAIN_NAME]" at bounding box center [701, 249] width 288 height 42
click at [711, 353] on span "Signup" at bounding box center [700, 358] width 77 height 20
click at [698, 250] on input "[EMAIL_ADDRESS][DOMAIN_NAME]" at bounding box center [701, 249] width 288 height 42
drag, startPoint x: 820, startPoint y: 250, endPoint x: 697, endPoint y: 255, distance: 122.7
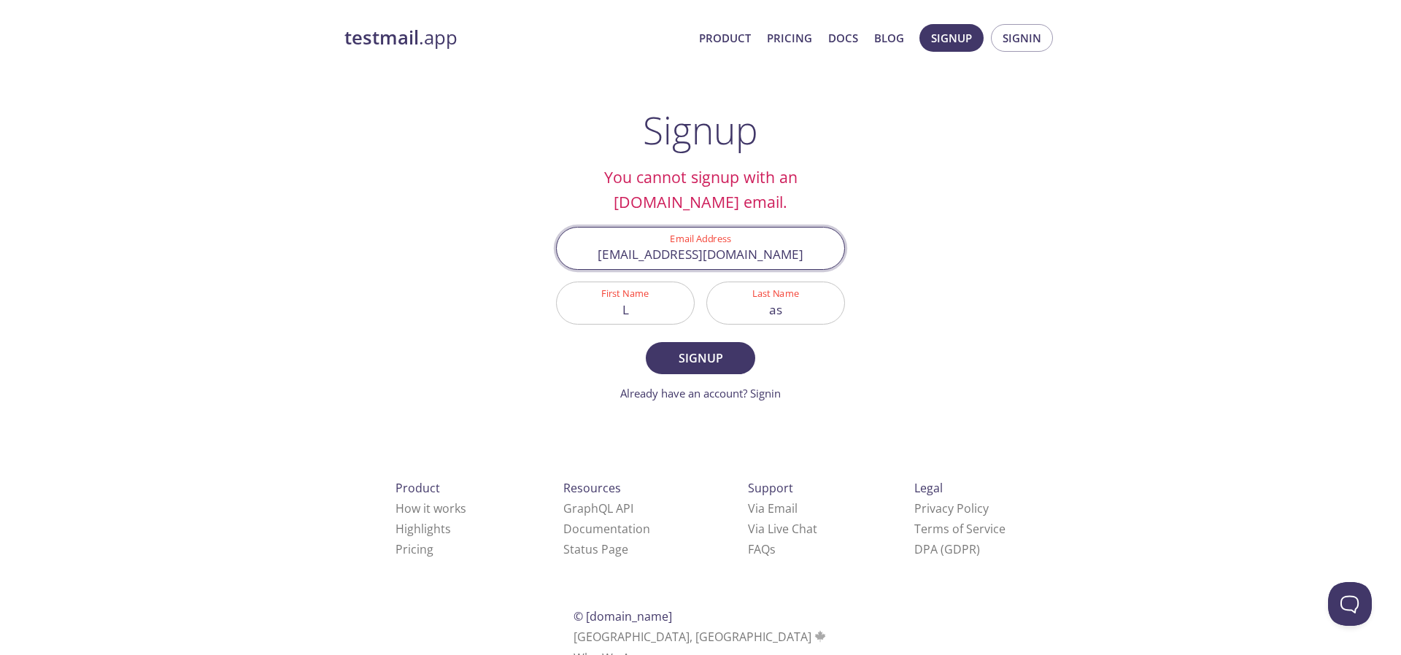
click at [697, 255] on input "[EMAIL_ADDRESS][DOMAIN_NAME]" at bounding box center [701, 249] width 288 height 42
type input "1g2wi.t8127feco77"
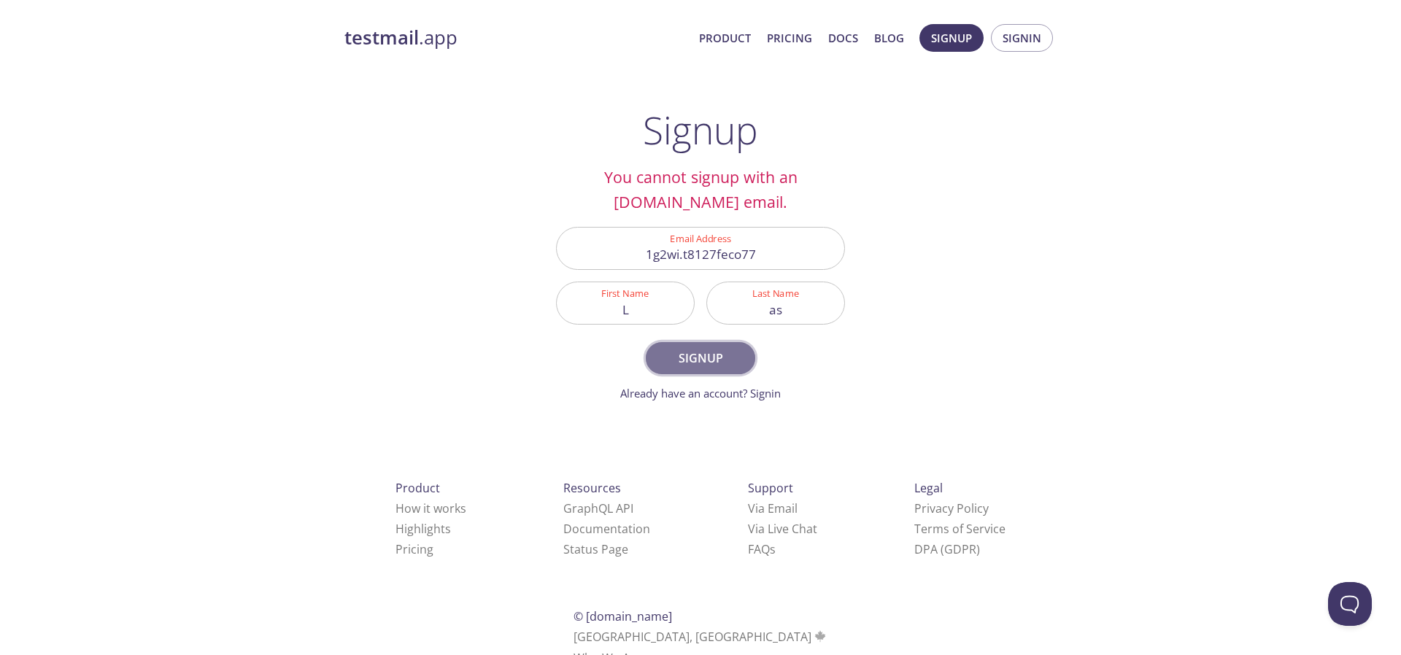
click at [705, 363] on span "Signup" at bounding box center [700, 358] width 77 height 20
click at [716, 361] on span "Signup" at bounding box center [700, 358] width 77 height 20
click at [962, 371] on div "testmail .app Product Pricing Docs Blog Signup Signin Signup You cannot signup …" at bounding box center [700, 362] width 747 height 695
click at [776, 253] on input "1g2wi.t8127feco77" at bounding box center [701, 249] width 288 height 42
click at [995, 289] on div "testmail .app Product Pricing Docs Blog Signup Signin Signup You cannot signup …" at bounding box center [700, 362] width 747 height 695
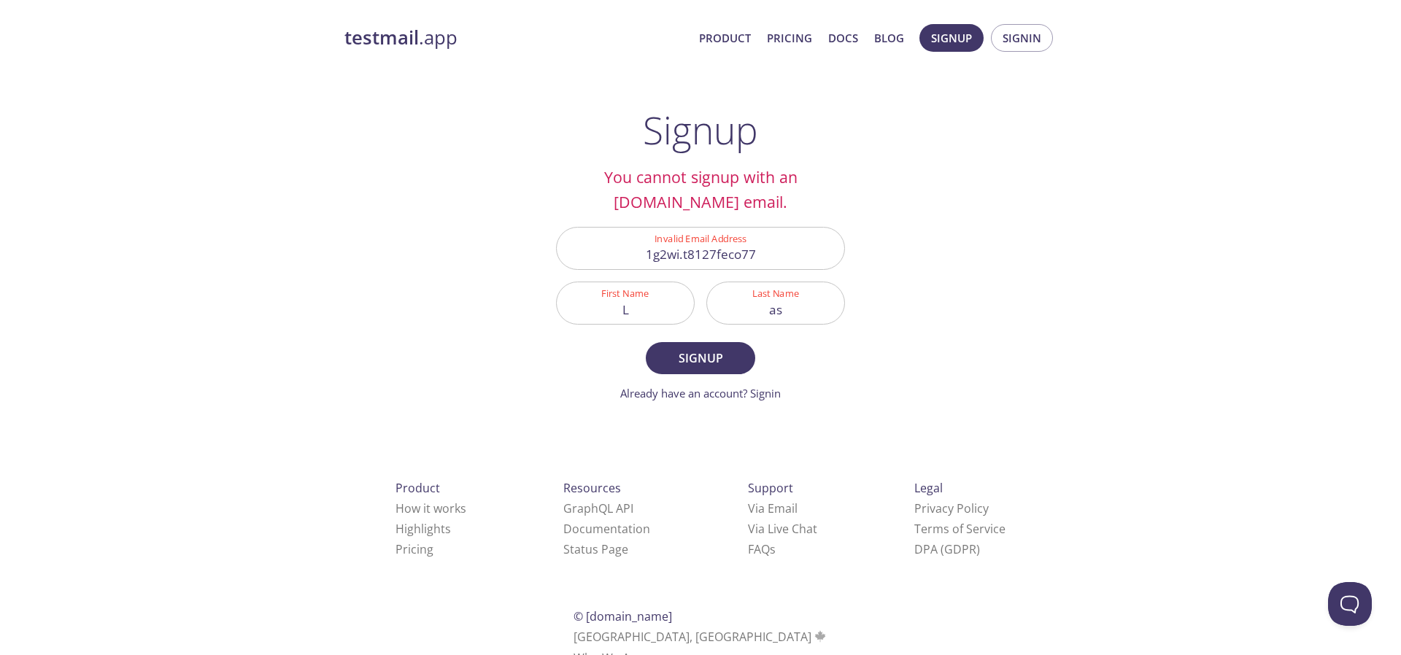
click at [647, 319] on input "L" at bounding box center [625, 303] width 137 height 42
type input "Li"
click at [768, 259] on input "1g2wi.t8127feco77" at bounding box center [701, 249] width 288 height 42
click at [705, 351] on span "Signup" at bounding box center [700, 358] width 77 height 20
click at [666, 255] on input "1g2wi.t8127feco77asdsd" at bounding box center [701, 249] width 288 height 42
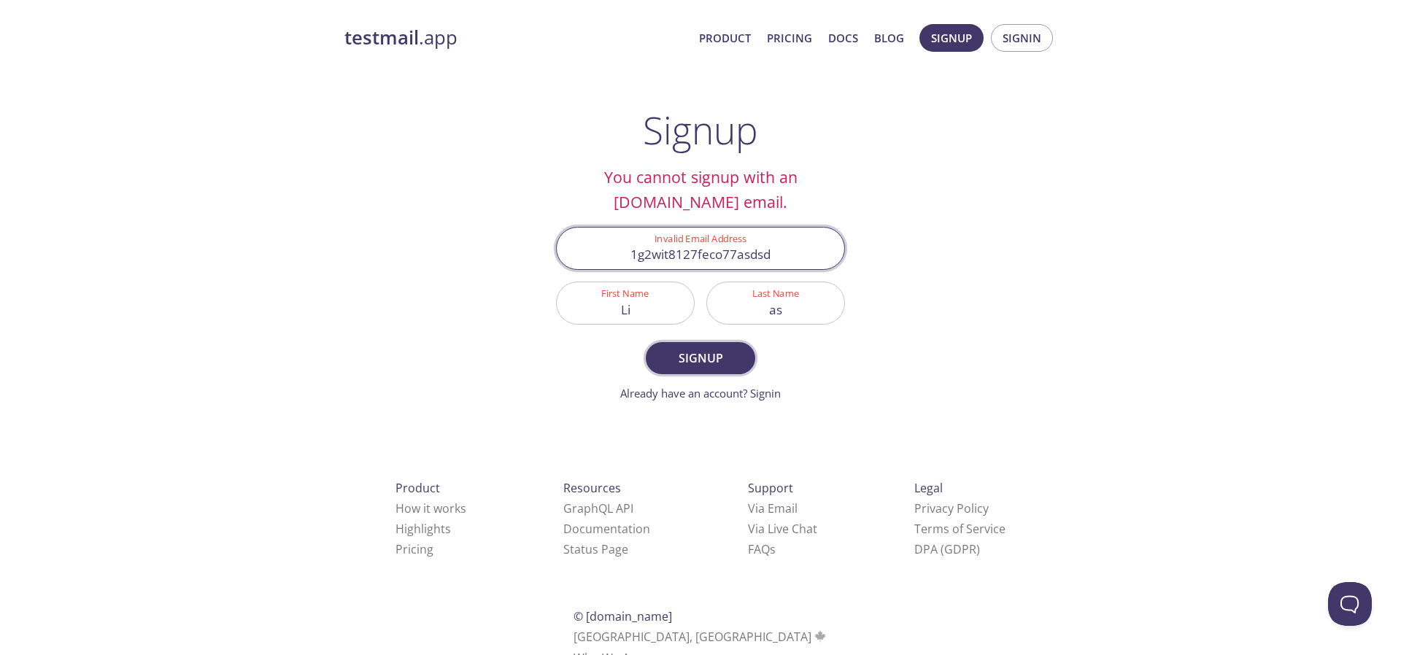
type input "1g2wit8127feco77asdsd"
click at [721, 355] on span "Signup" at bounding box center [700, 358] width 77 height 20
click at [768, 255] on input "1g2wit8127feco77asdsd" at bounding box center [701, 249] width 288 height 42
click at [848, 253] on div "Invalid Email Address 1g2wit8127feco77asdsd" at bounding box center [700, 248] width 301 height 55
click at [1037, 255] on div "testmail .app Product Pricing Docs Blog Signup Signin Signup You cannot signup …" at bounding box center [700, 362] width 747 height 695
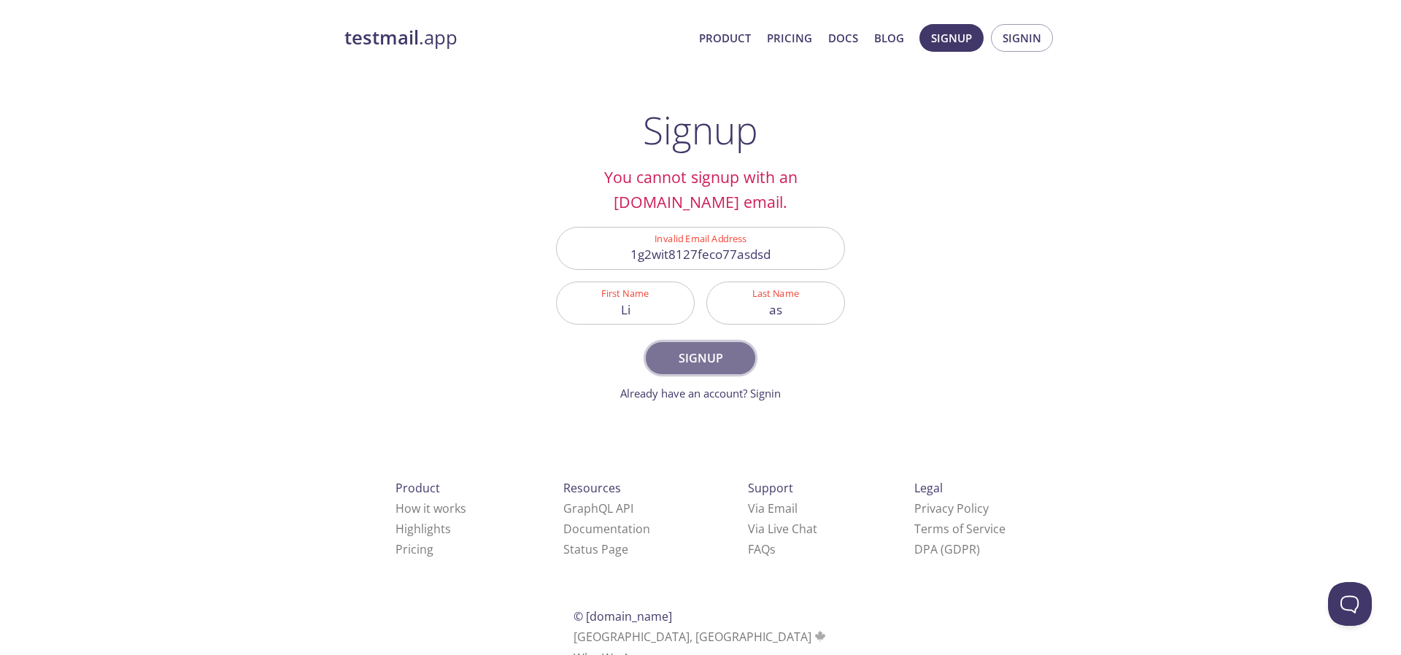
click at [716, 358] on span "Signup" at bounding box center [700, 358] width 77 height 20
click at [717, 358] on span "Signup" at bounding box center [700, 358] width 77 height 20
drag, startPoint x: 965, startPoint y: 355, endPoint x: 924, endPoint y: 355, distance: 40.9
click at [966, 355] on div "testmail .app Product Pricing Docs Blog Signup Signin Signup You cannot signup …" at bounding box center [700, 362] width 747 height 695
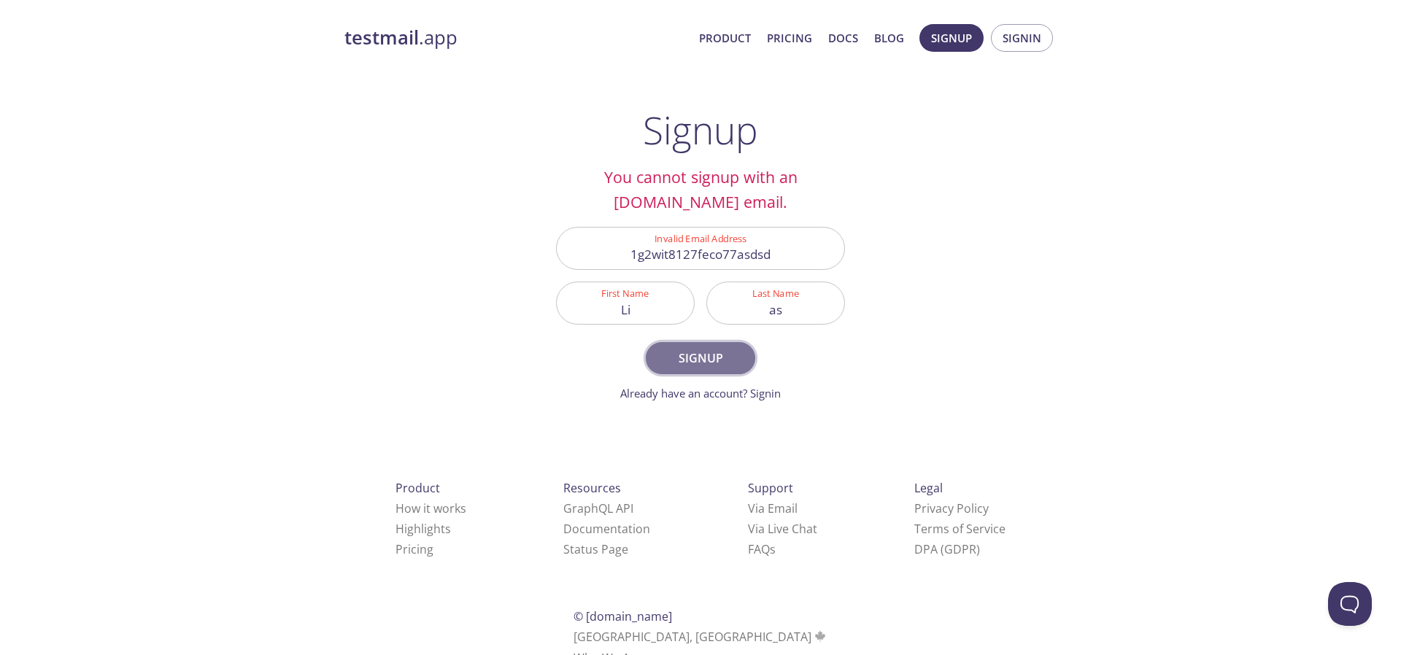
click at [733, 351] on span "Signup" at bounding box center [700, 358] width 77 height 20
click at [1045, 296] on div "testmail .app Product Pricing Docs Blog Signup Signin Signup You cannot signup …" at bounding box center [700, 362] width 747 height 695
